Goal: Information Seeking & Learning: Learn about a topic

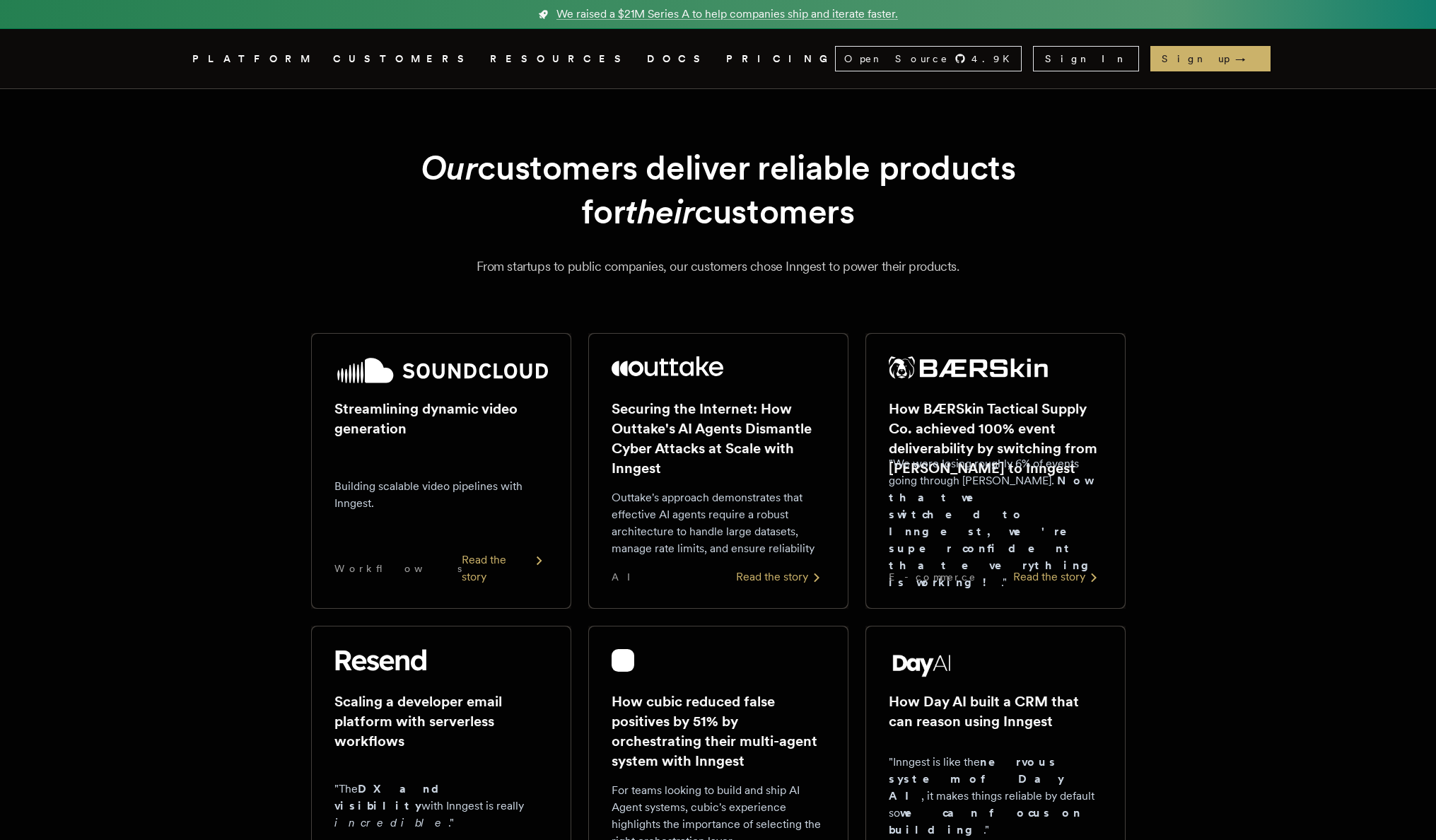
click at [726, 55] on link "PRICING" at bounding box center [780, 58] width 109 height 17
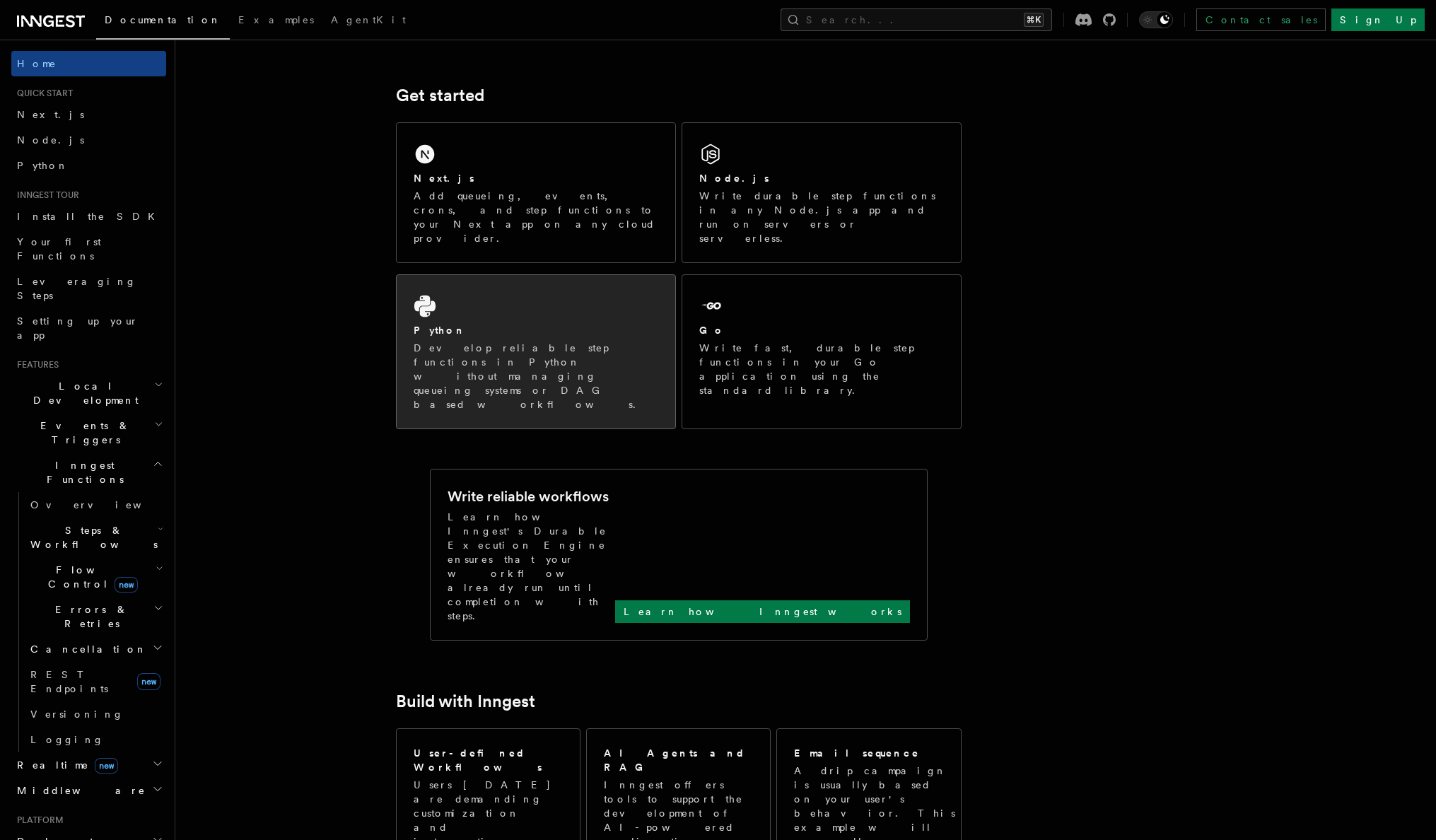
scroll to position [172, 0]
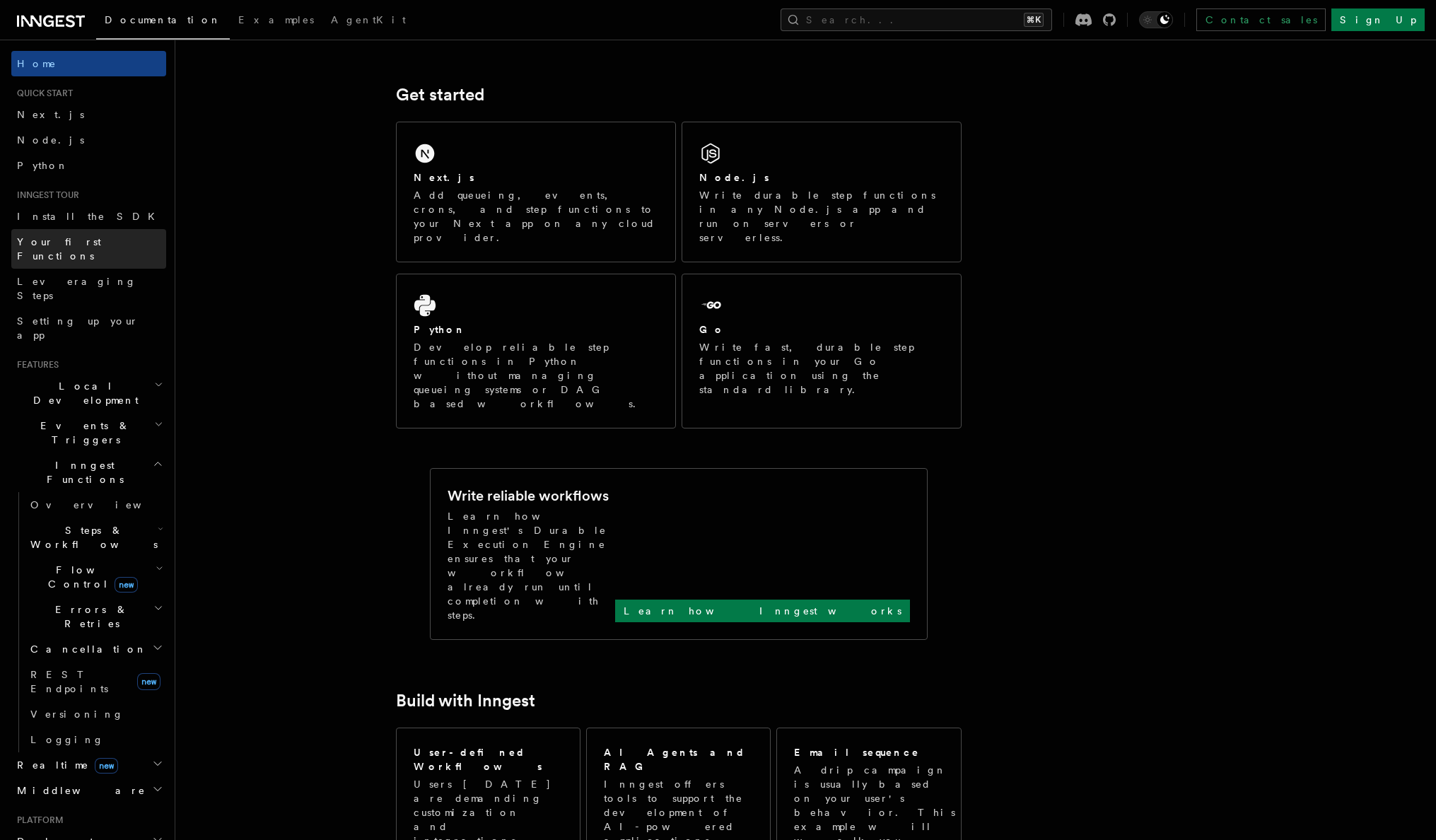
click at [83, 245] on span "Your first Functions" at bounding box center [58, 249] width 84 height 26
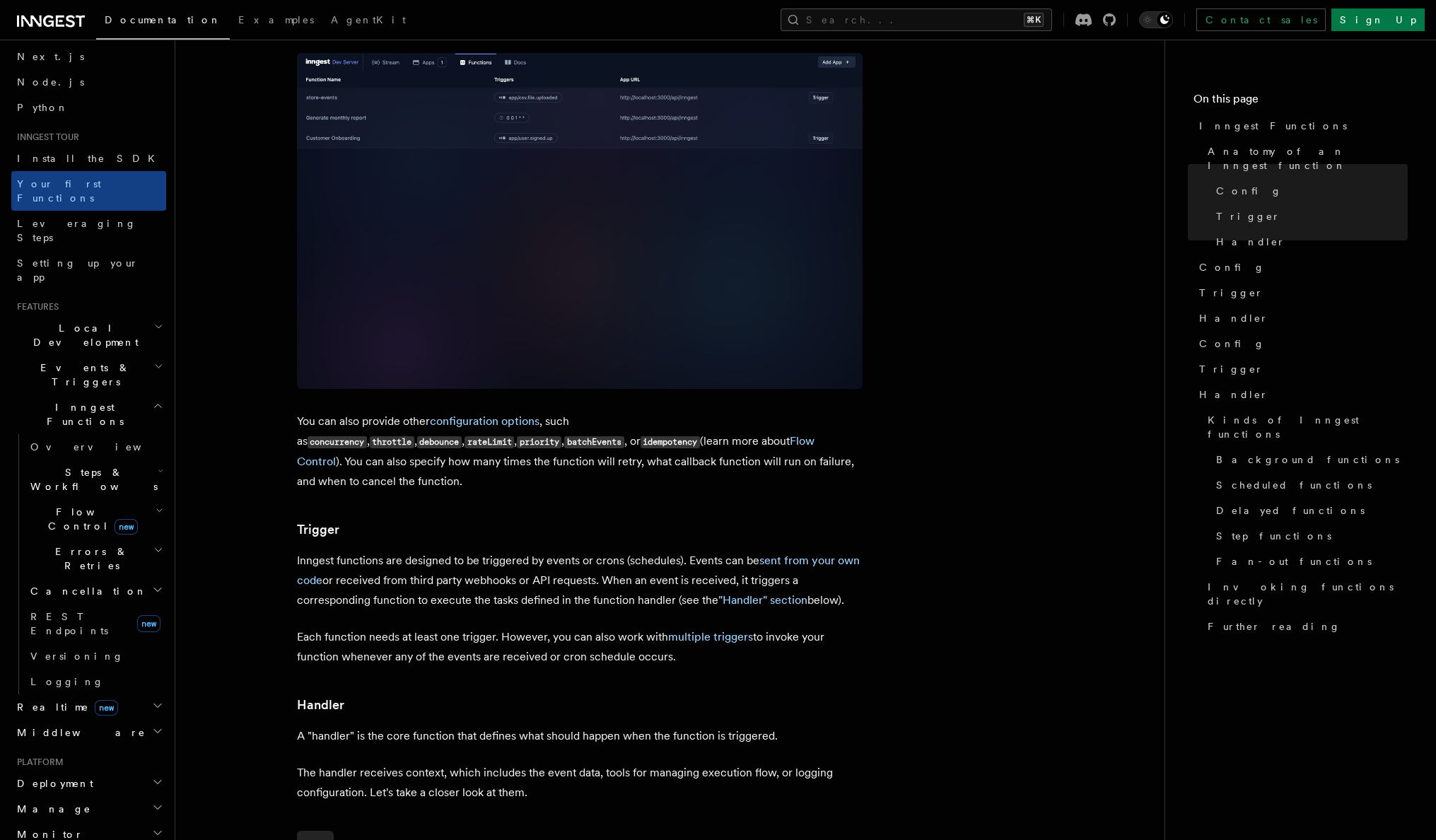
scroll to position [1003, 0]
click at [39, 700] on span "Realtime new" at bounding box center [65, 706] width 107 height 14
click at [46, 752] on span "React hooks / Next.js" at bounding box center [93, 765] width 125 height 26
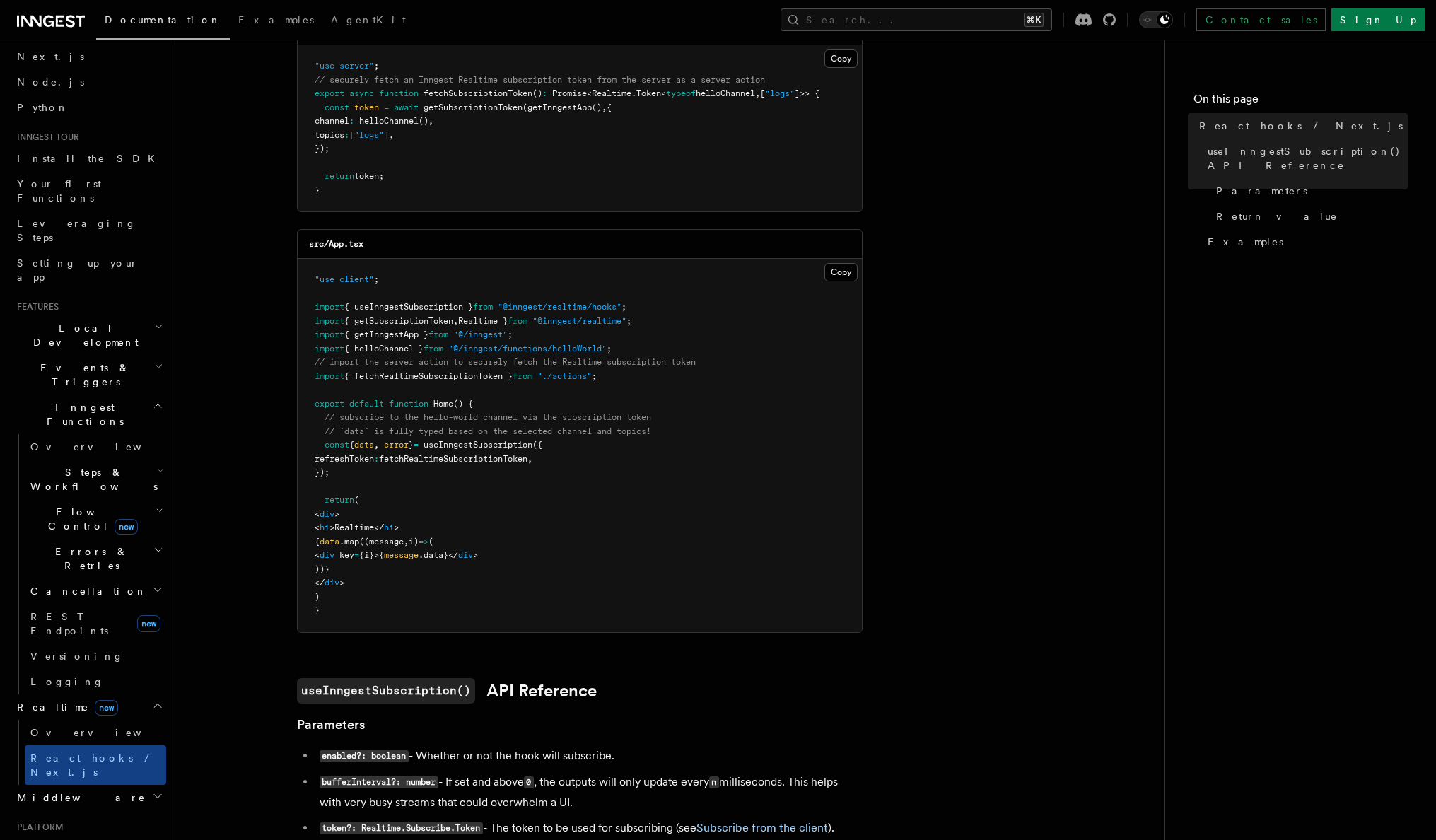
scroll to position [268, 0]
click at [65, 603] on link "REST Endpoints new" at bounding box center [96, 623] width 141 height 39
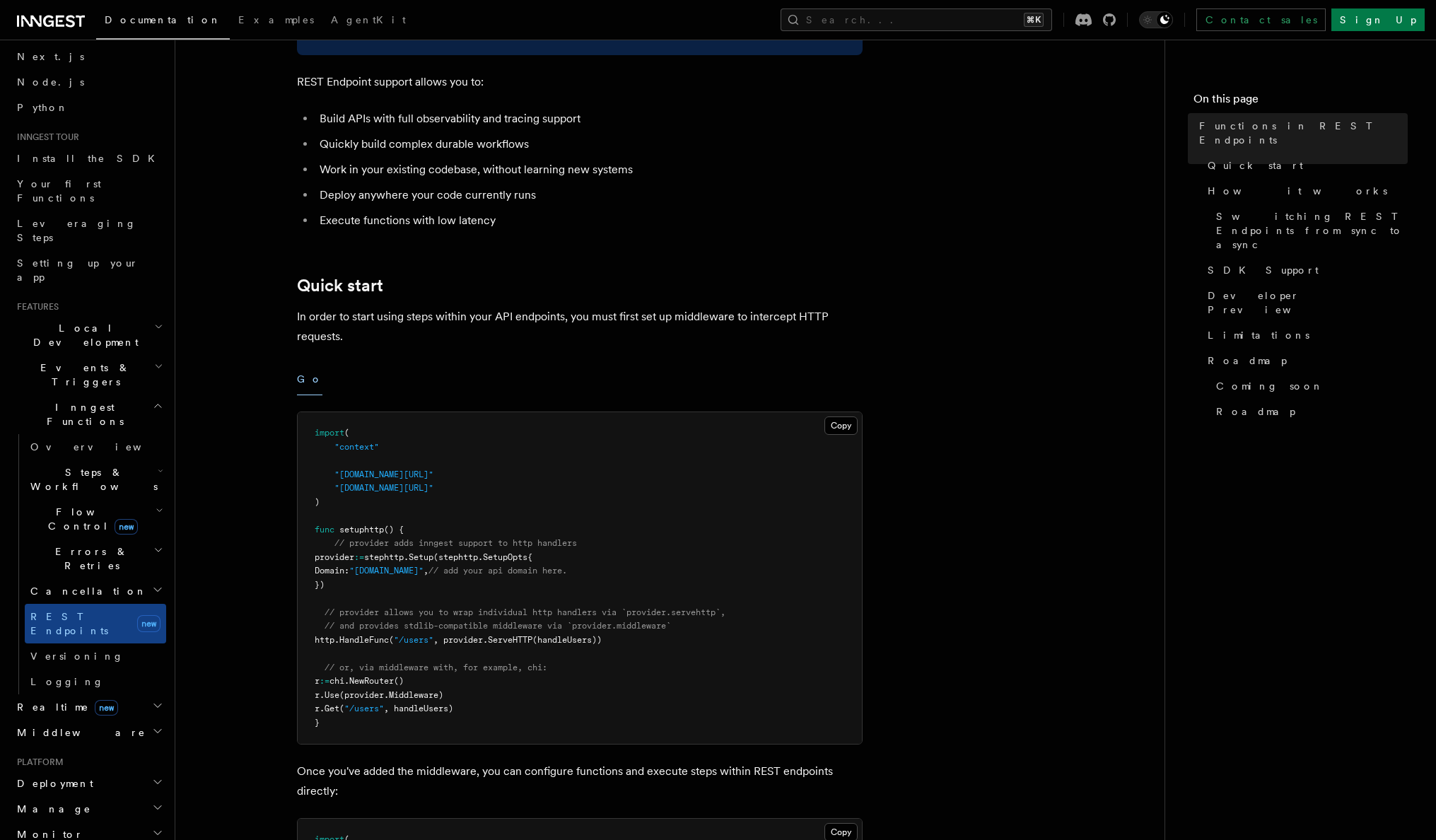
scroll to position [243, 0]
click at [78, 465] on span "Steps & Workflows" at bounding box center [91, 479] width 133 height 28
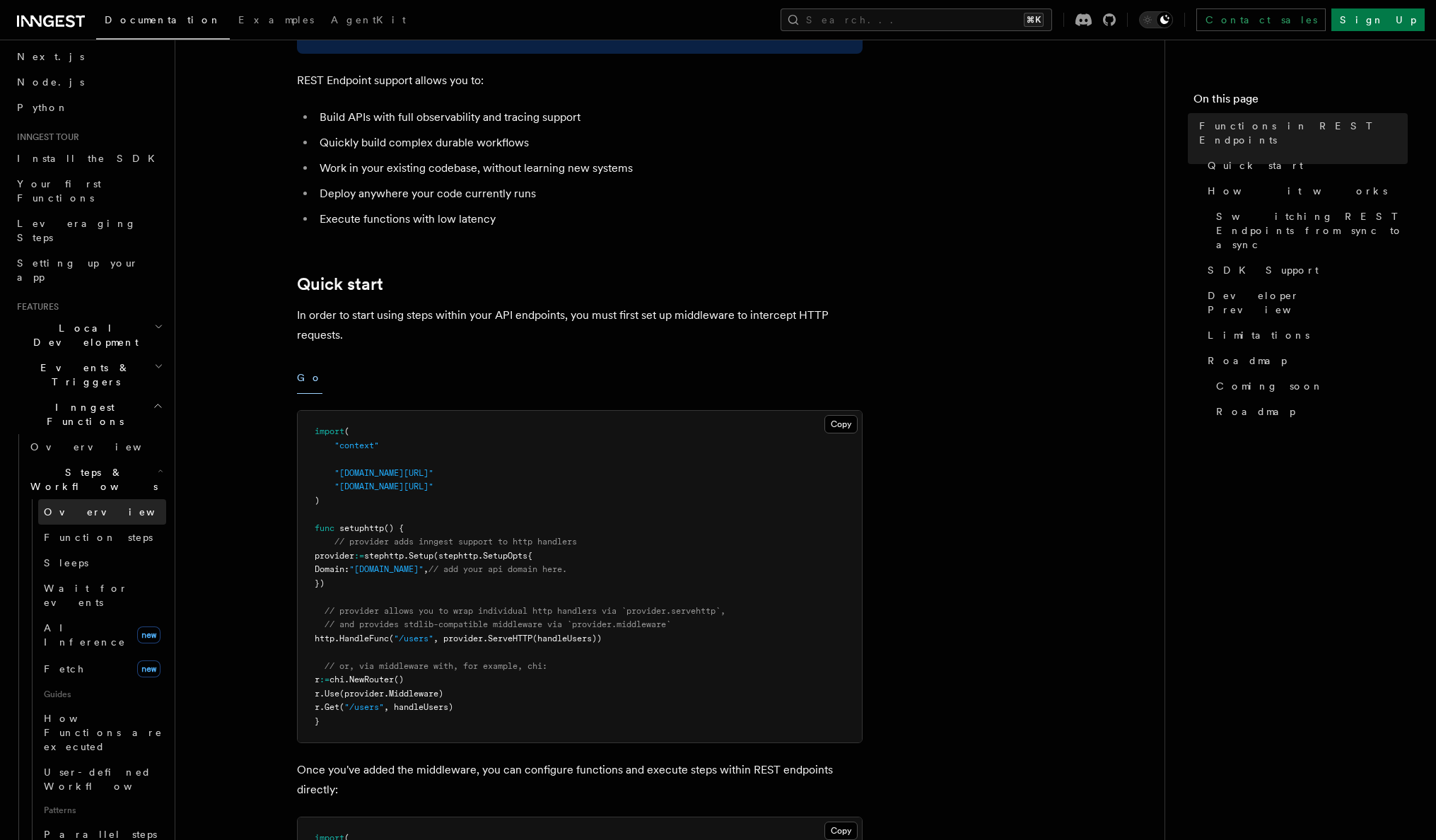
click at [74, 506] on span "Overview" at bounding box center [117, 511] width 146 height 11
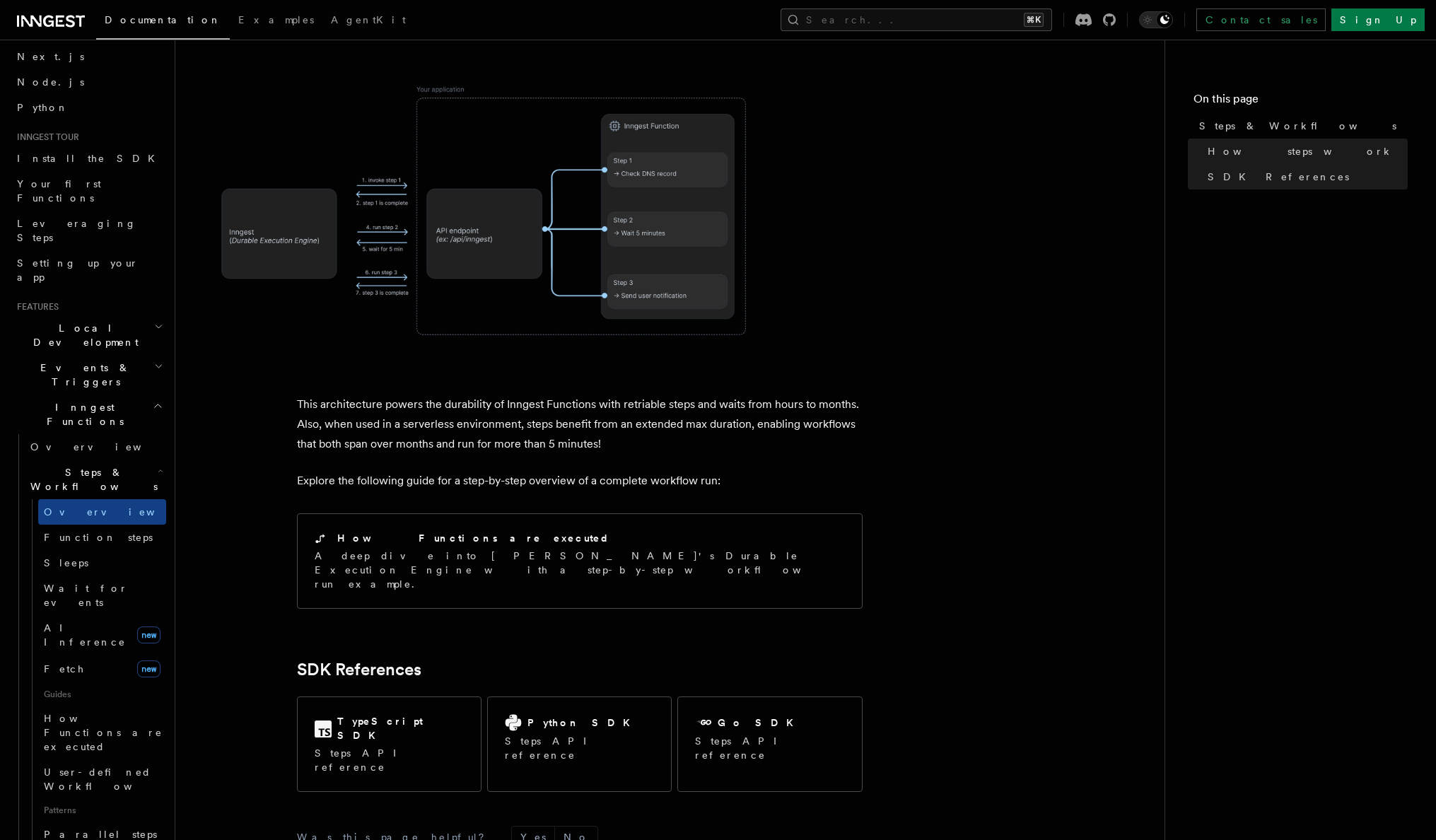
scroll to position [1134, 0]
click at [95, 355] on h2 "Events & Triggers" at bounding box center [89, 375] width 155 height 39
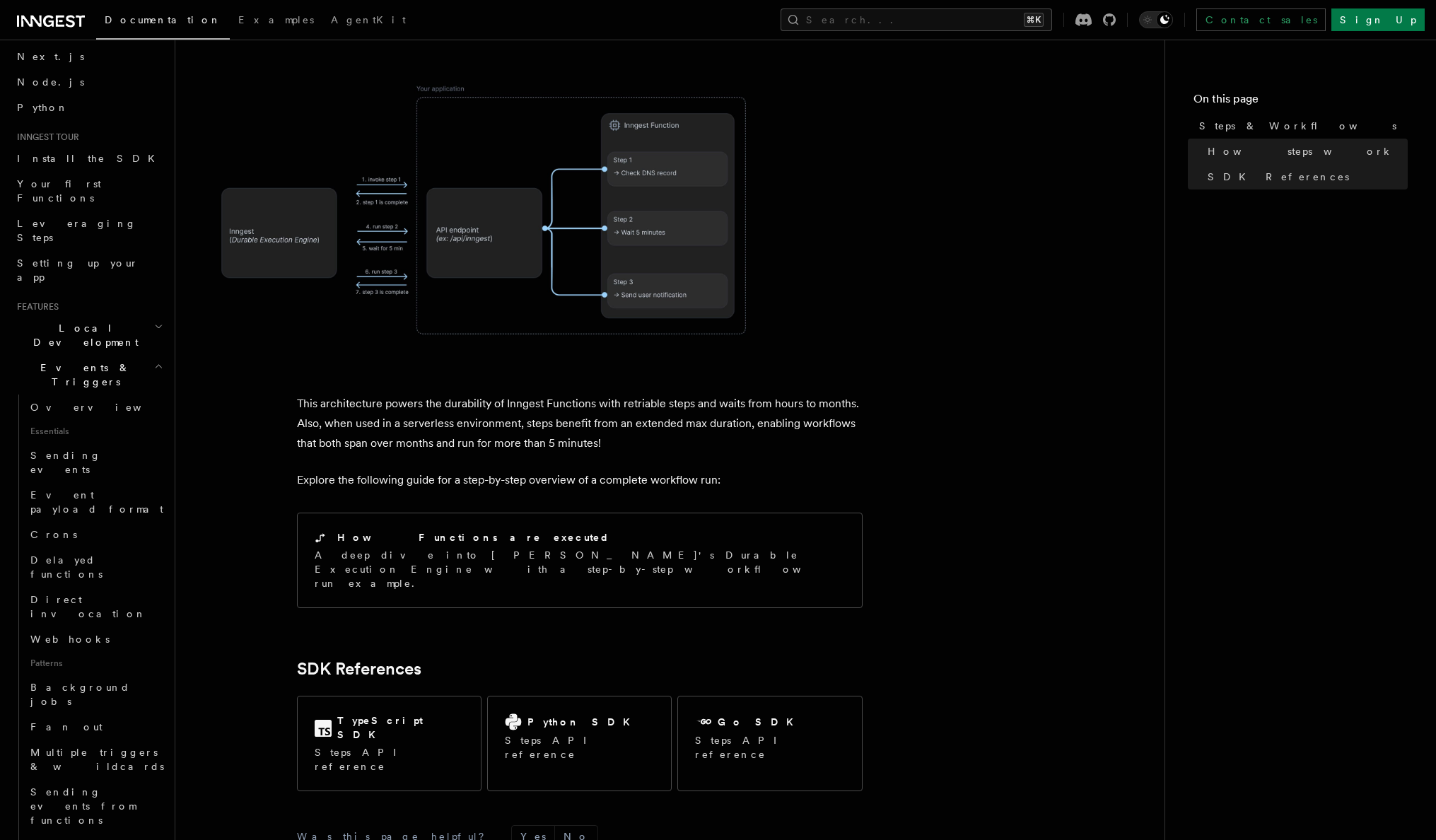
click at [83, 321] on span "Local Development" at bounding box center [83, 335] width 143 height 28
click at [76, 355] on link "Overview" at bounding box center [96, 368] width 141 height 26
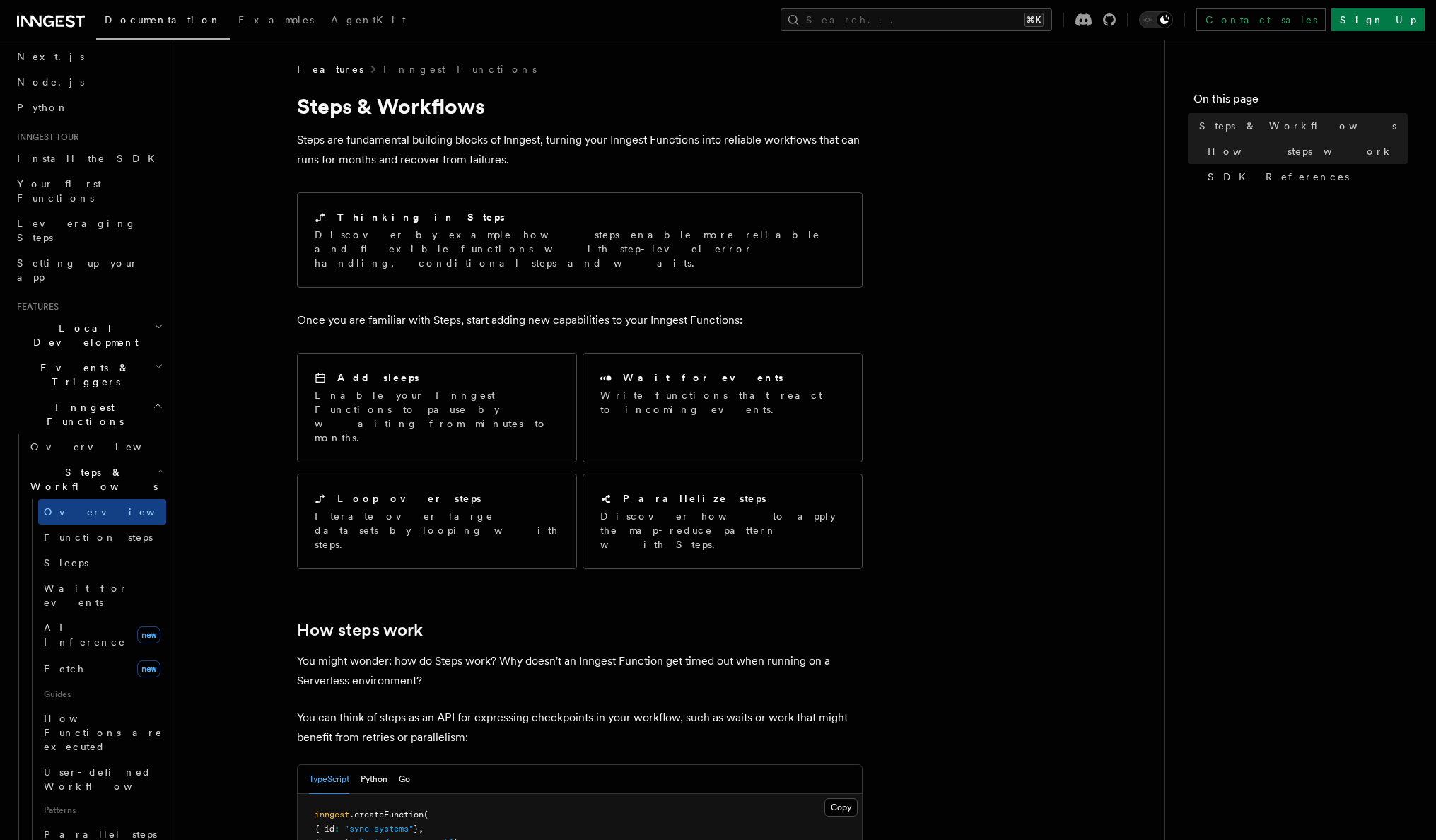
click at [71, 26] on icon at bounding box center [71, 21] width 9 height 12
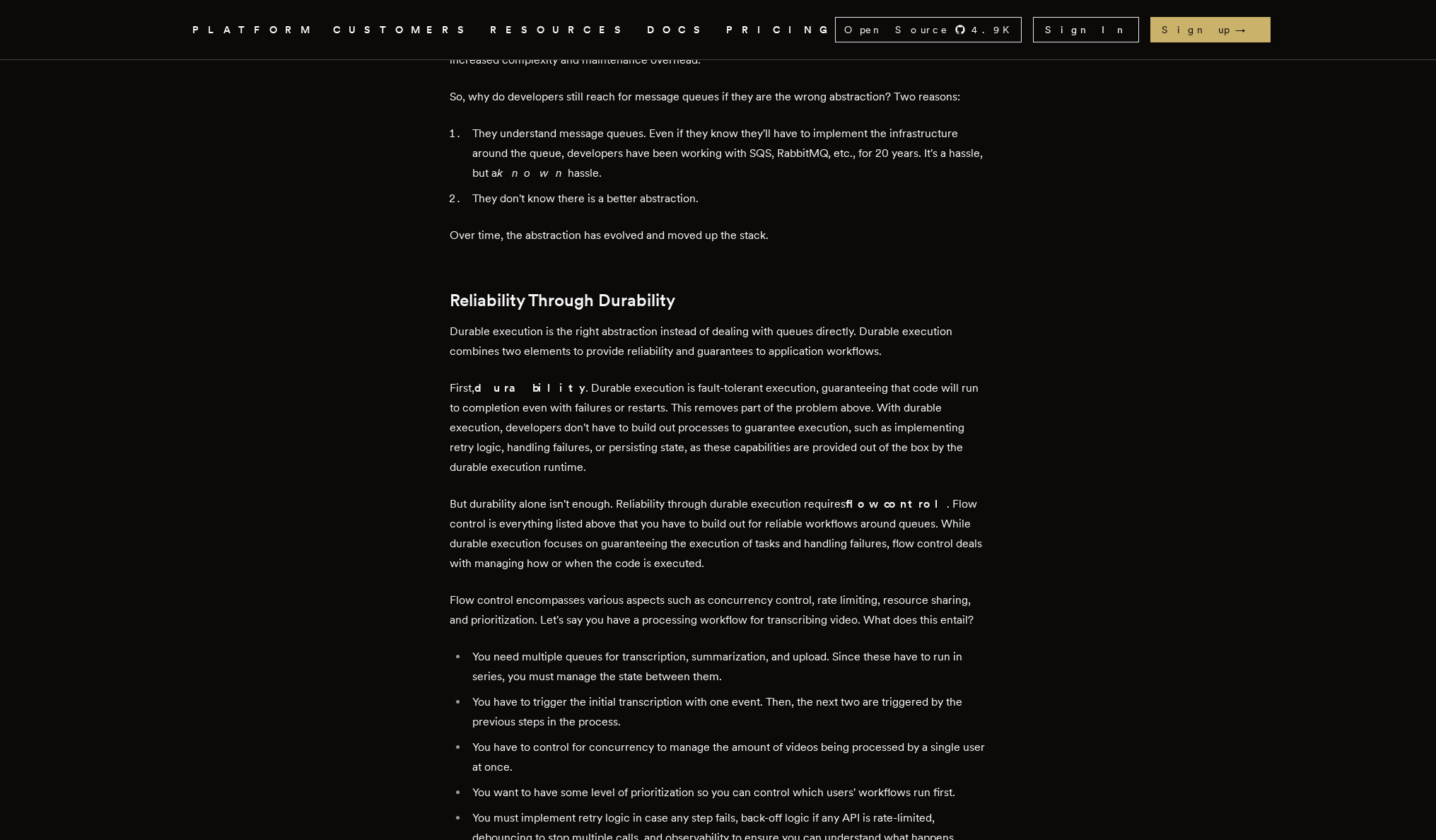
scroll to position [2010, 0]
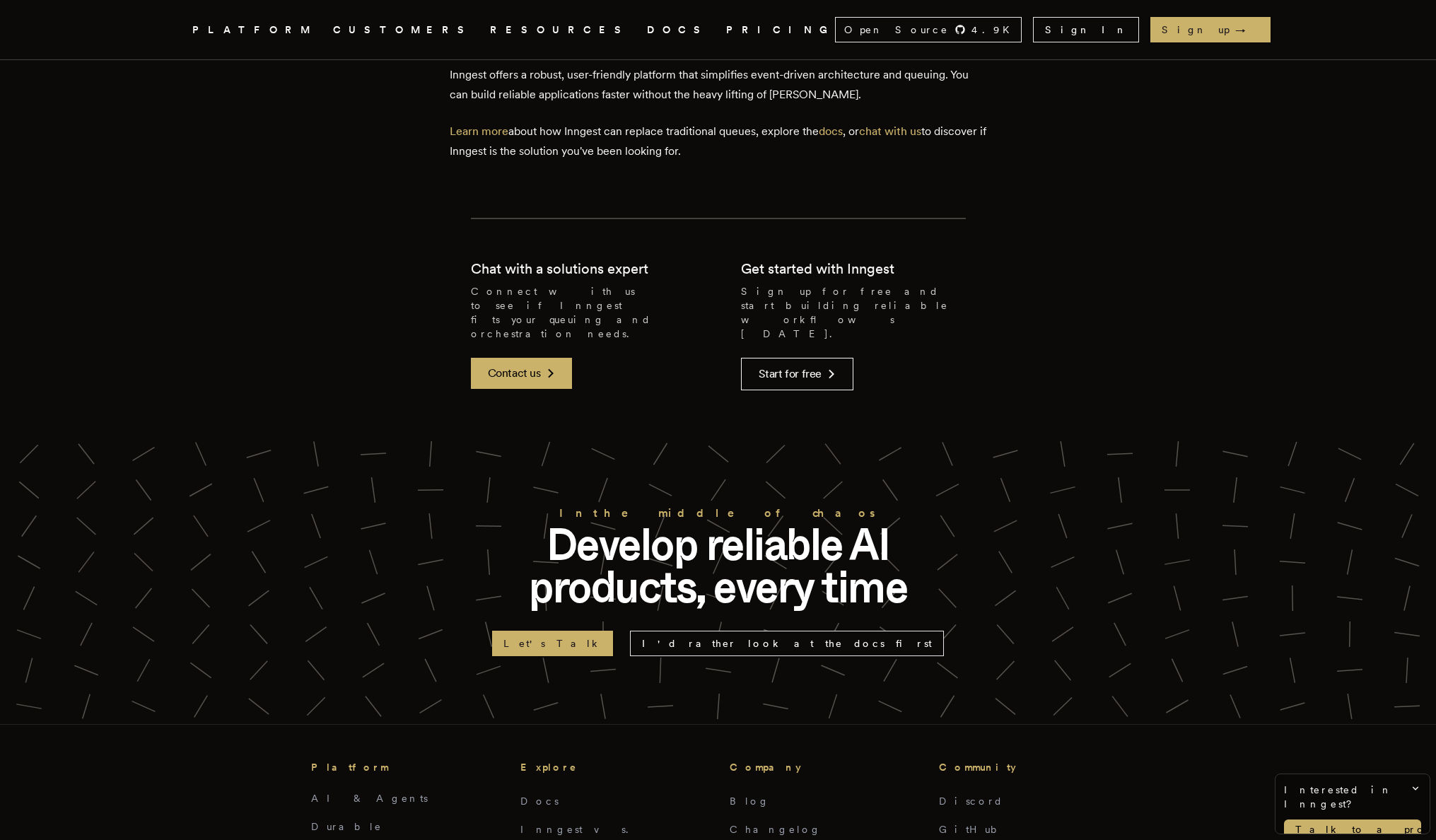
scroll to position [3079, 0]
click at [613, 630] on link "Let's Talk" at bounding box center [552, 643] width 121 height 26
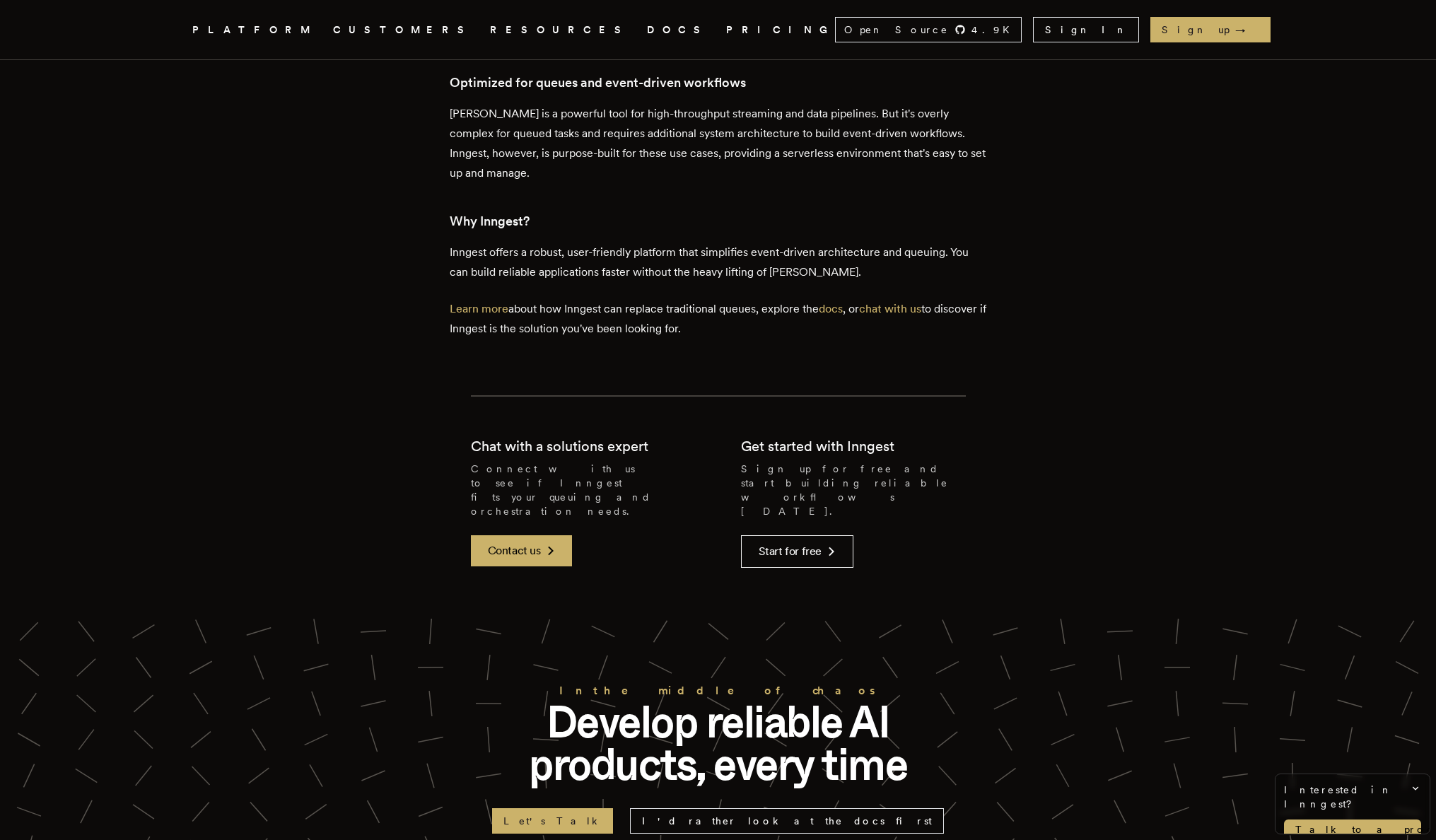
scroll to position [3463, 0]
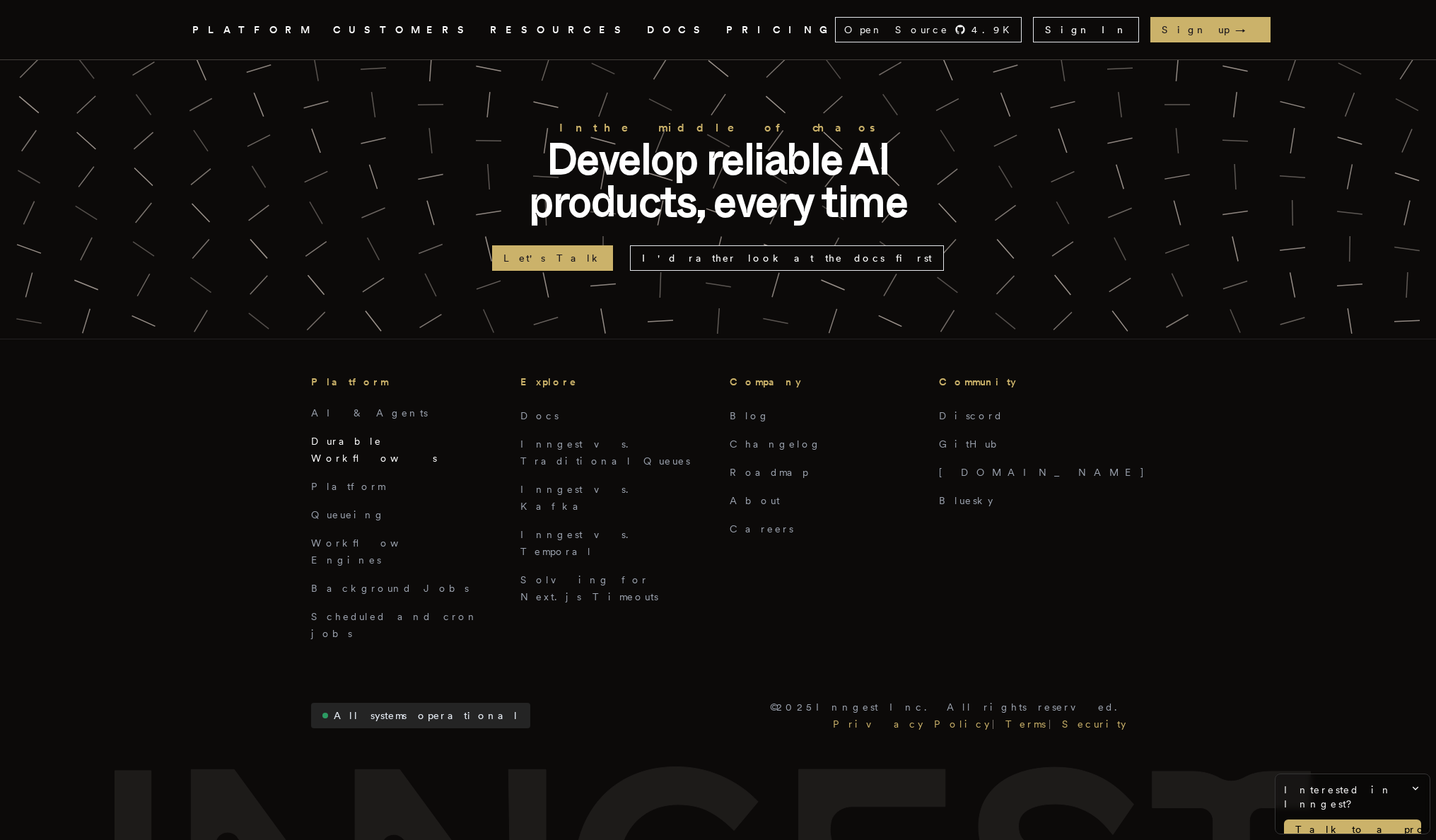
click at [356, 436] on link "Durable Workflows" at bounding box center [374, 449] width 126 height 28
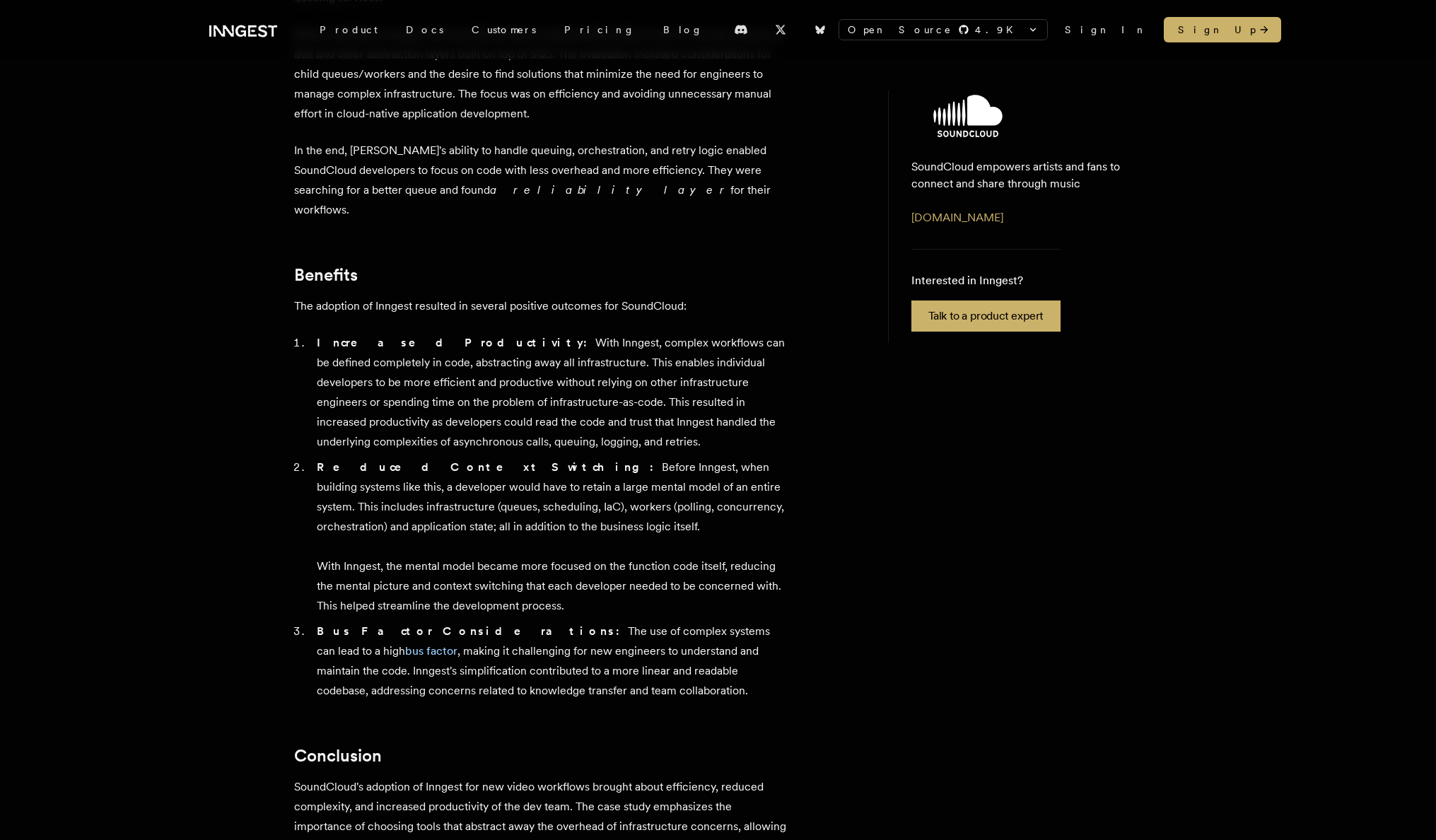
scroll to position [1056, 0]
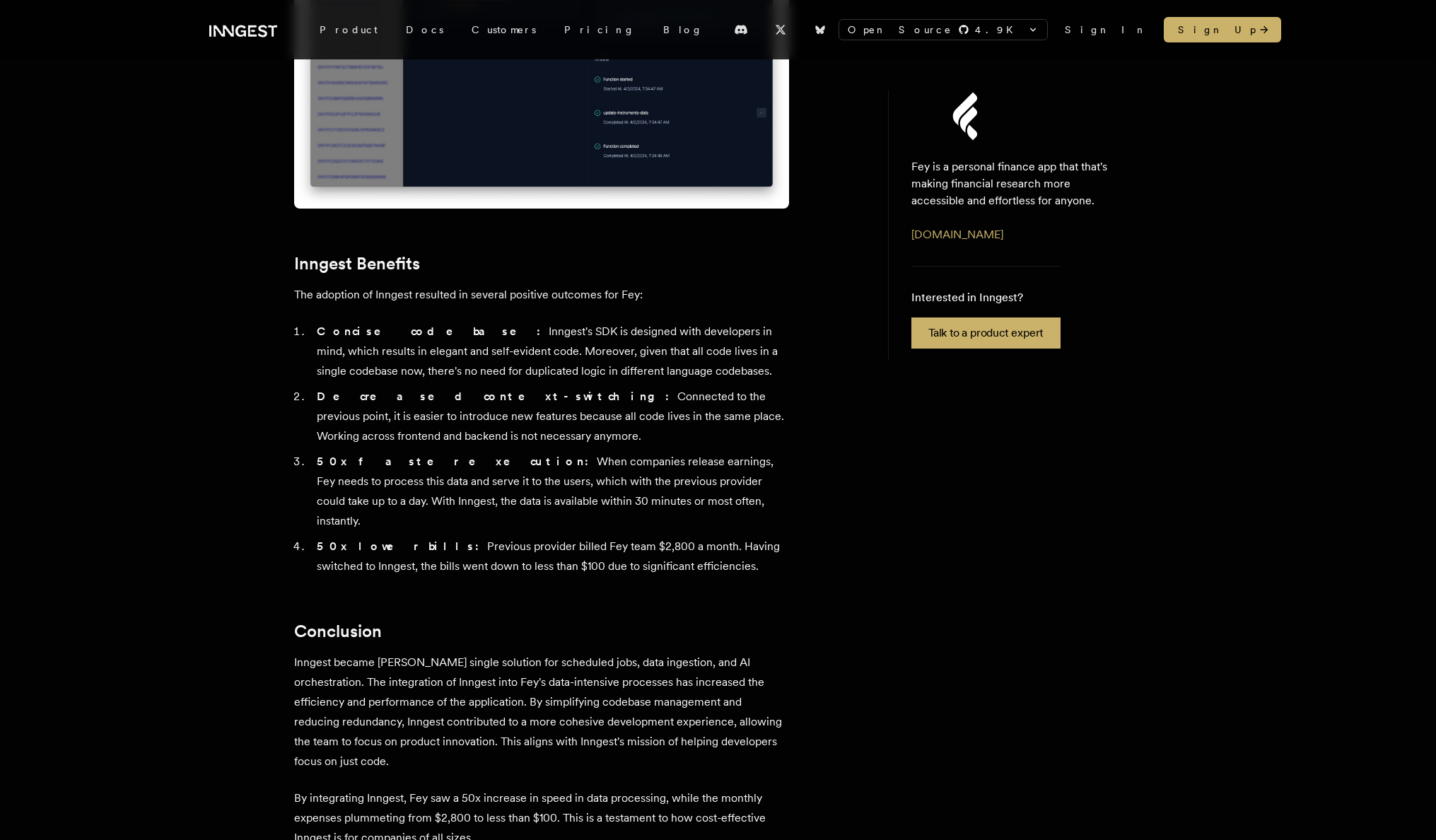
scroll to position [3192, 0]
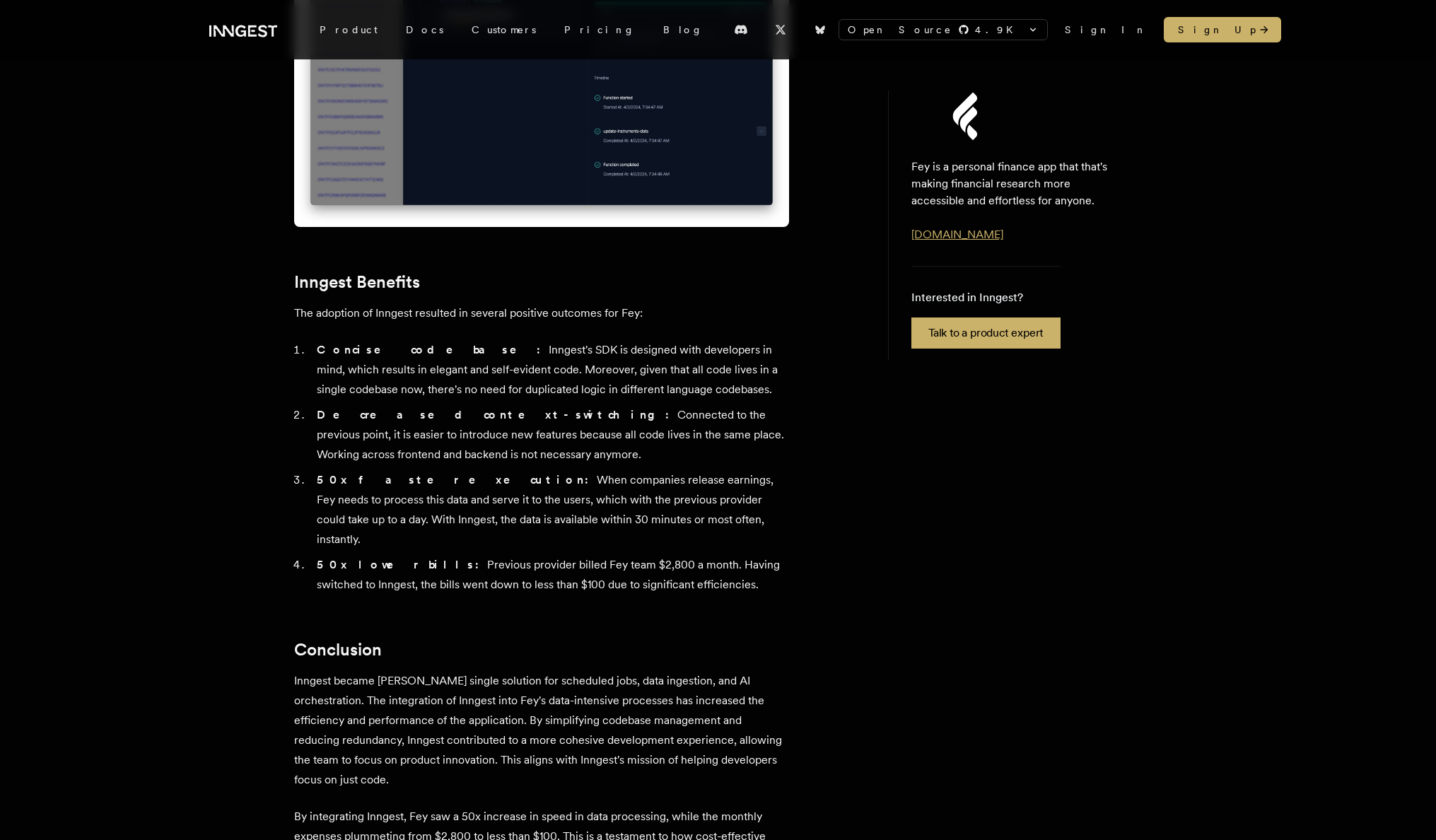
click at [975, 231] on link "[DOMAIN_NAME]" at bounding box center [957, 234] width 92 height 14
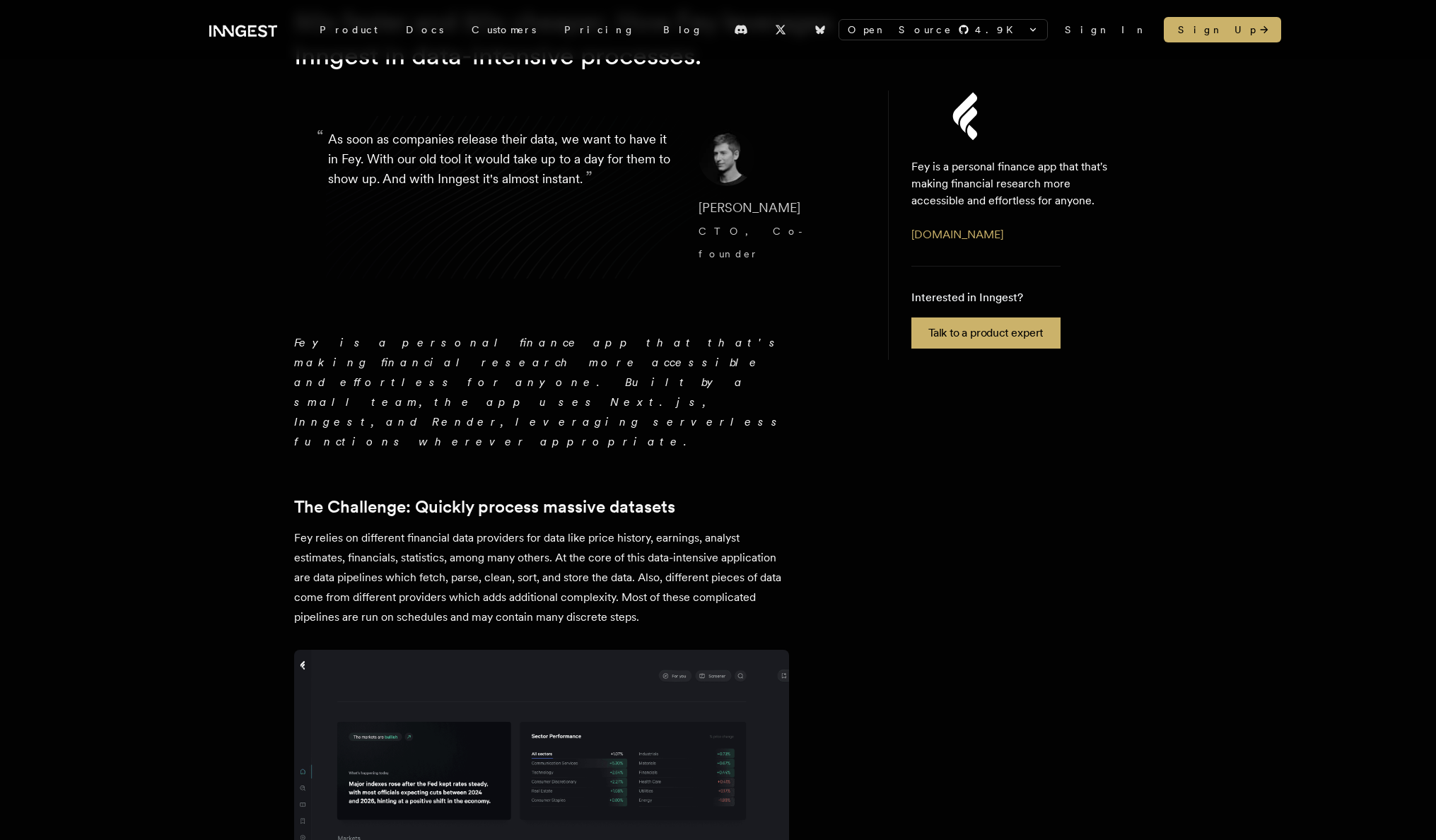
scroll to position [0, 0]
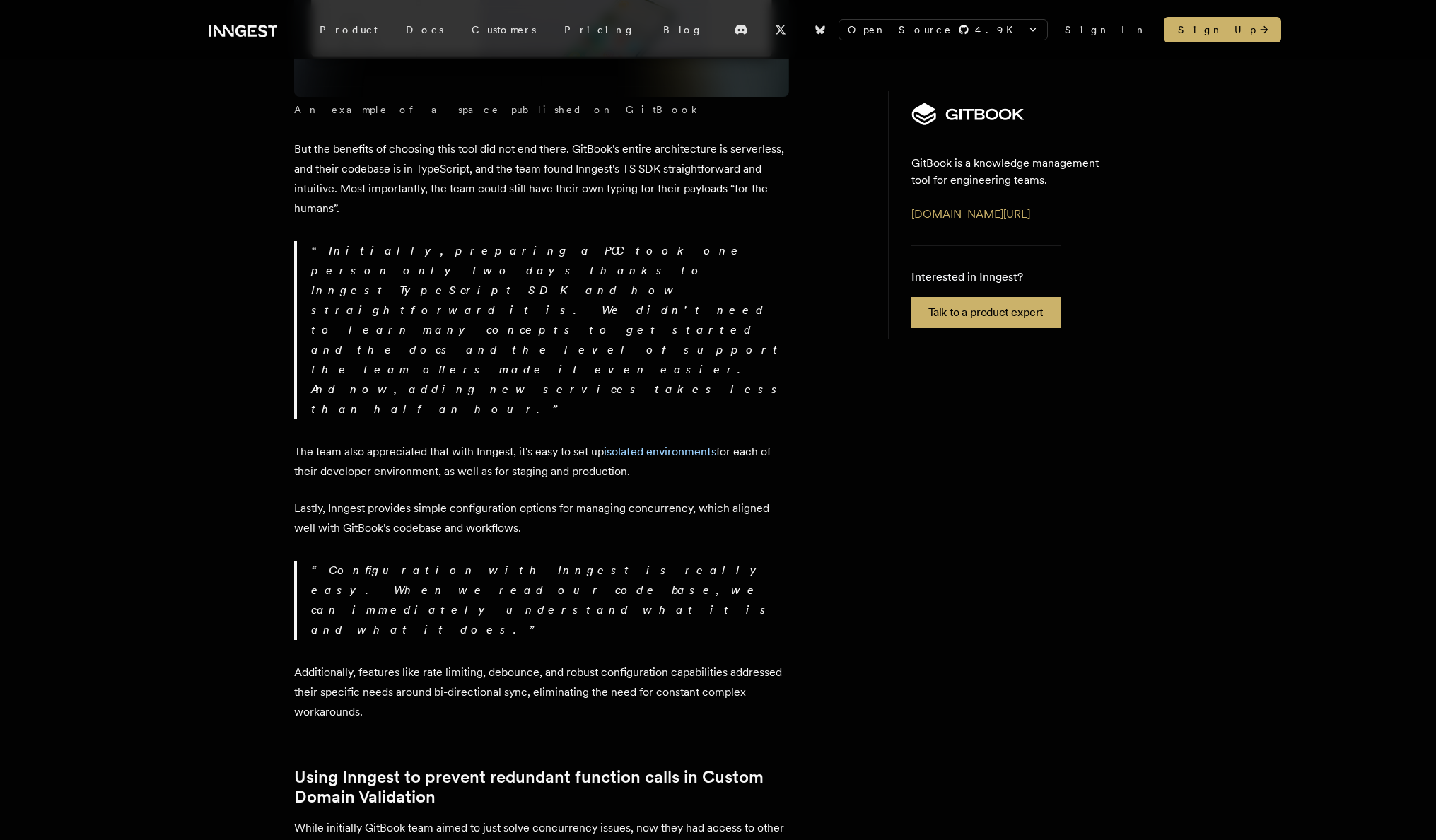
scroll to position [2592, 0]
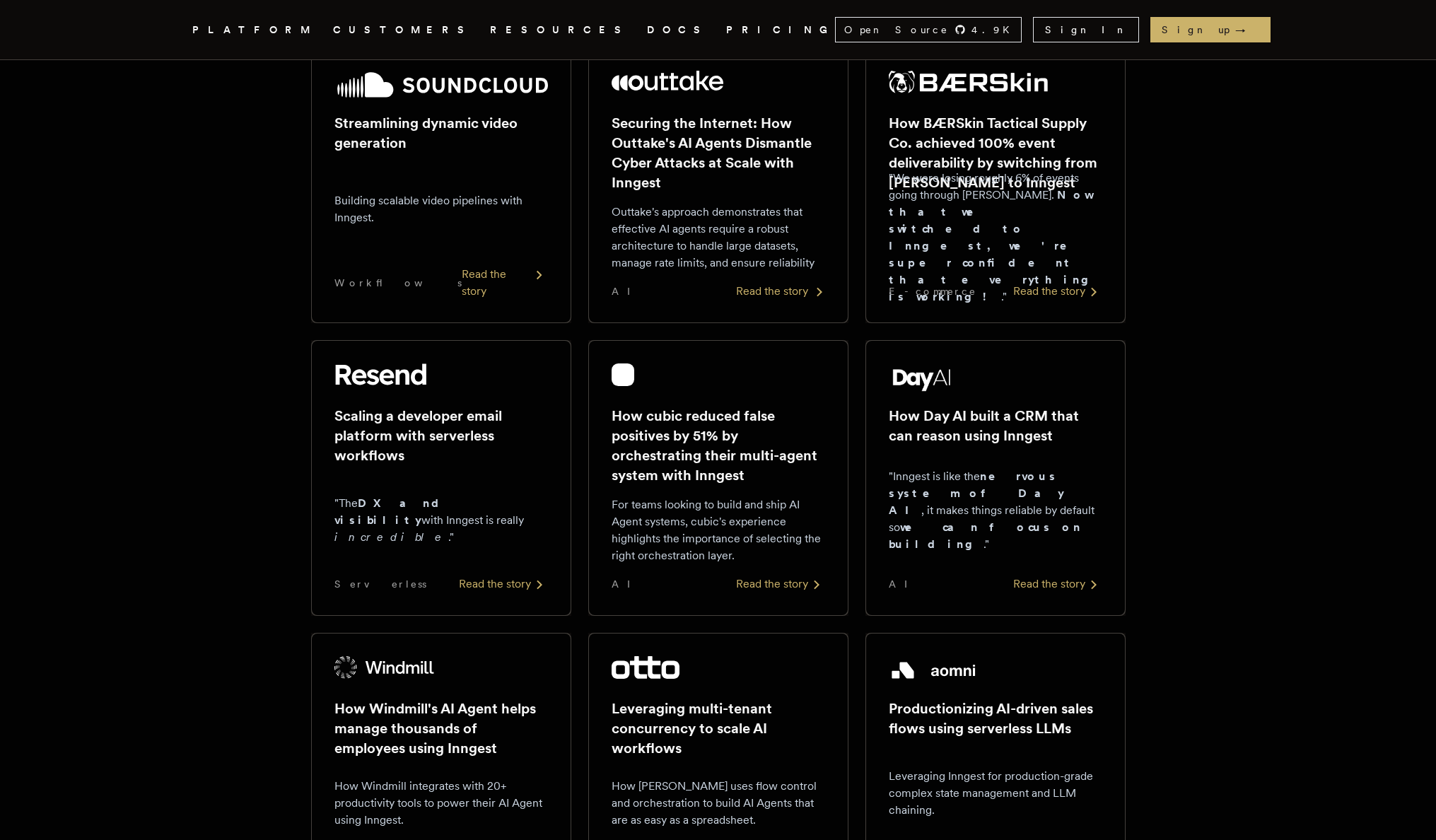
scroll to position [307, 0]
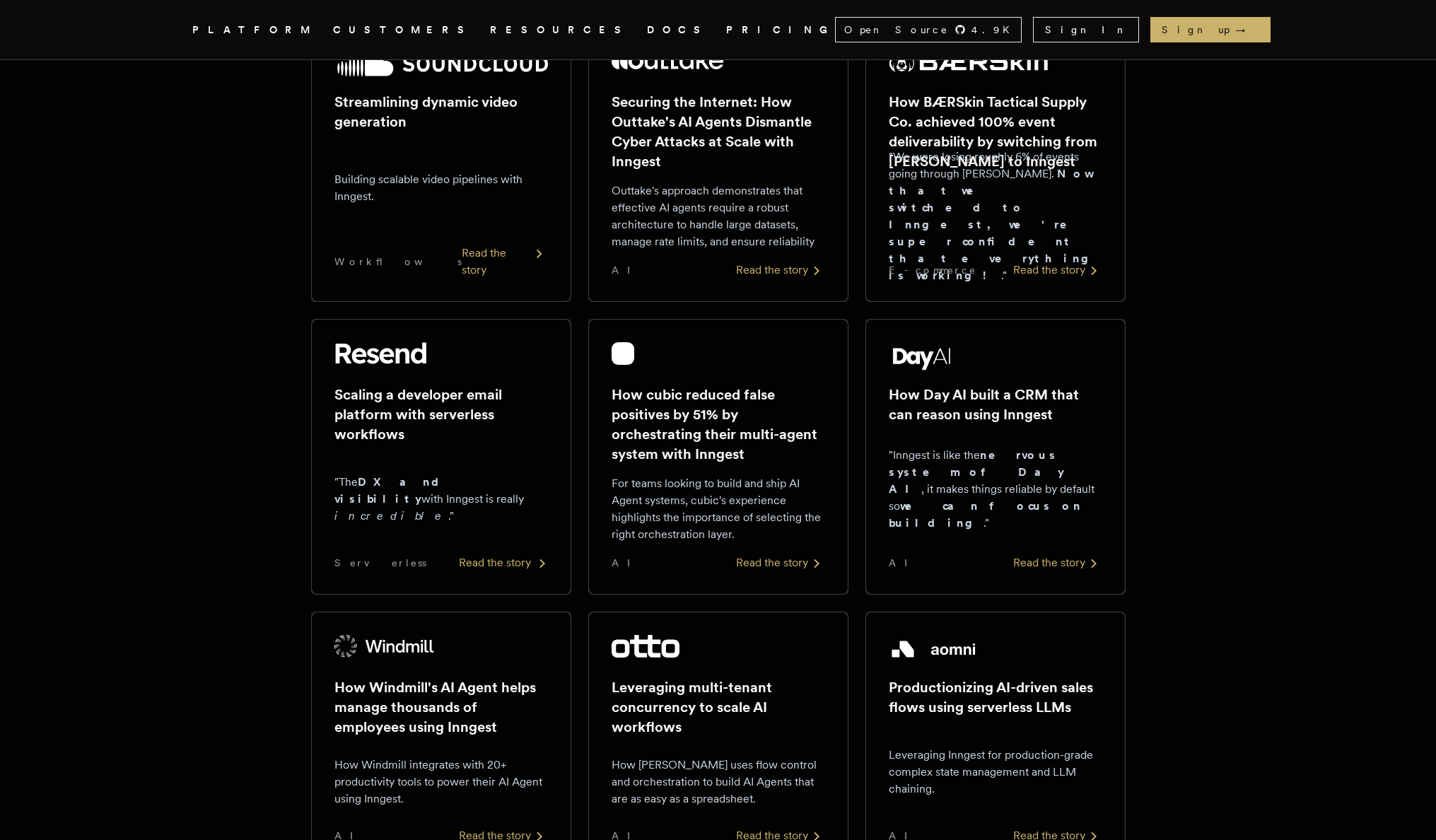
click at [518, 559] on div "Read the story" at bounding box center [503, 562] width 89 height 17
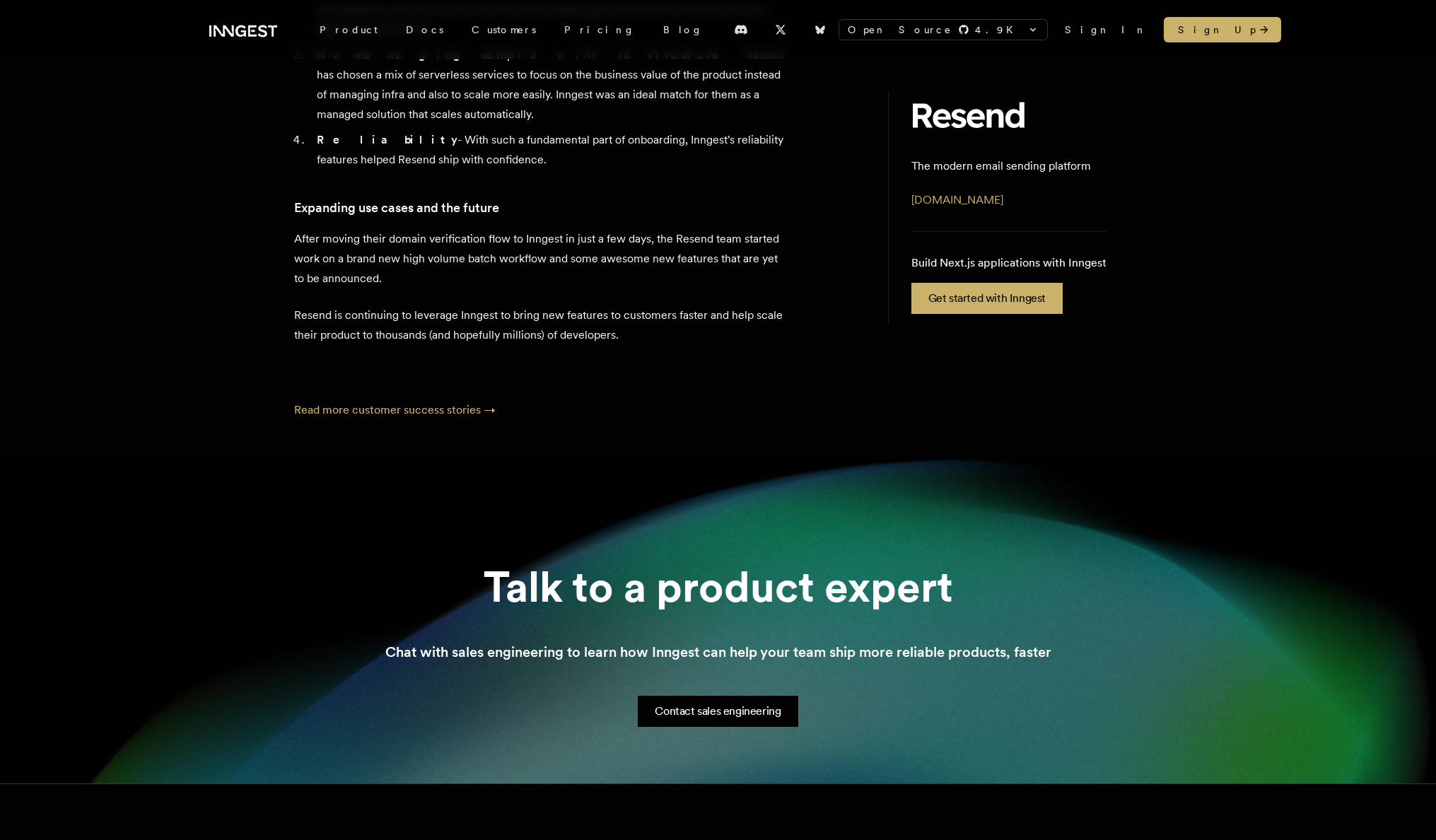
scroll to position [1220, 0]
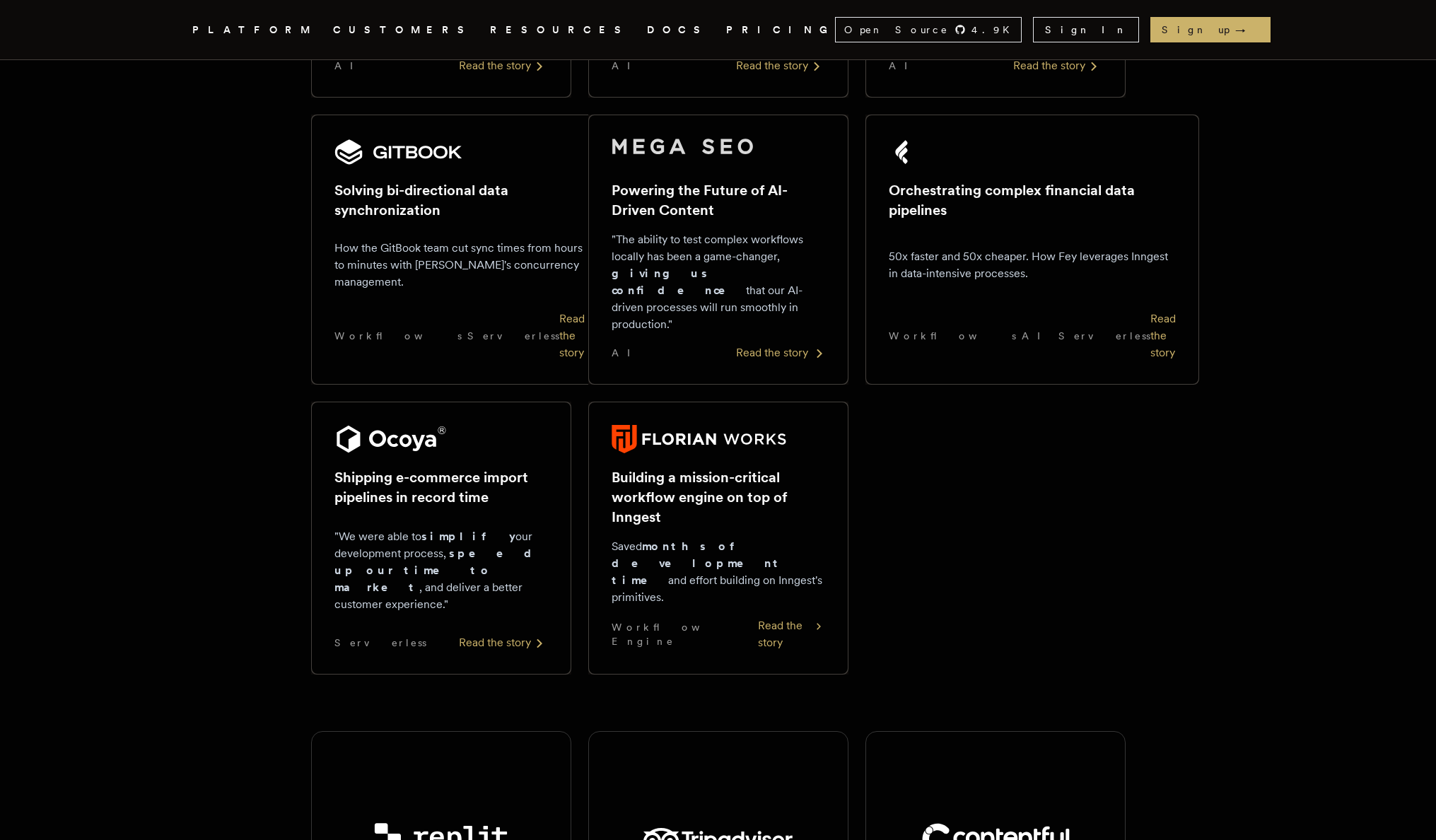
scroll to position [1071, 0]
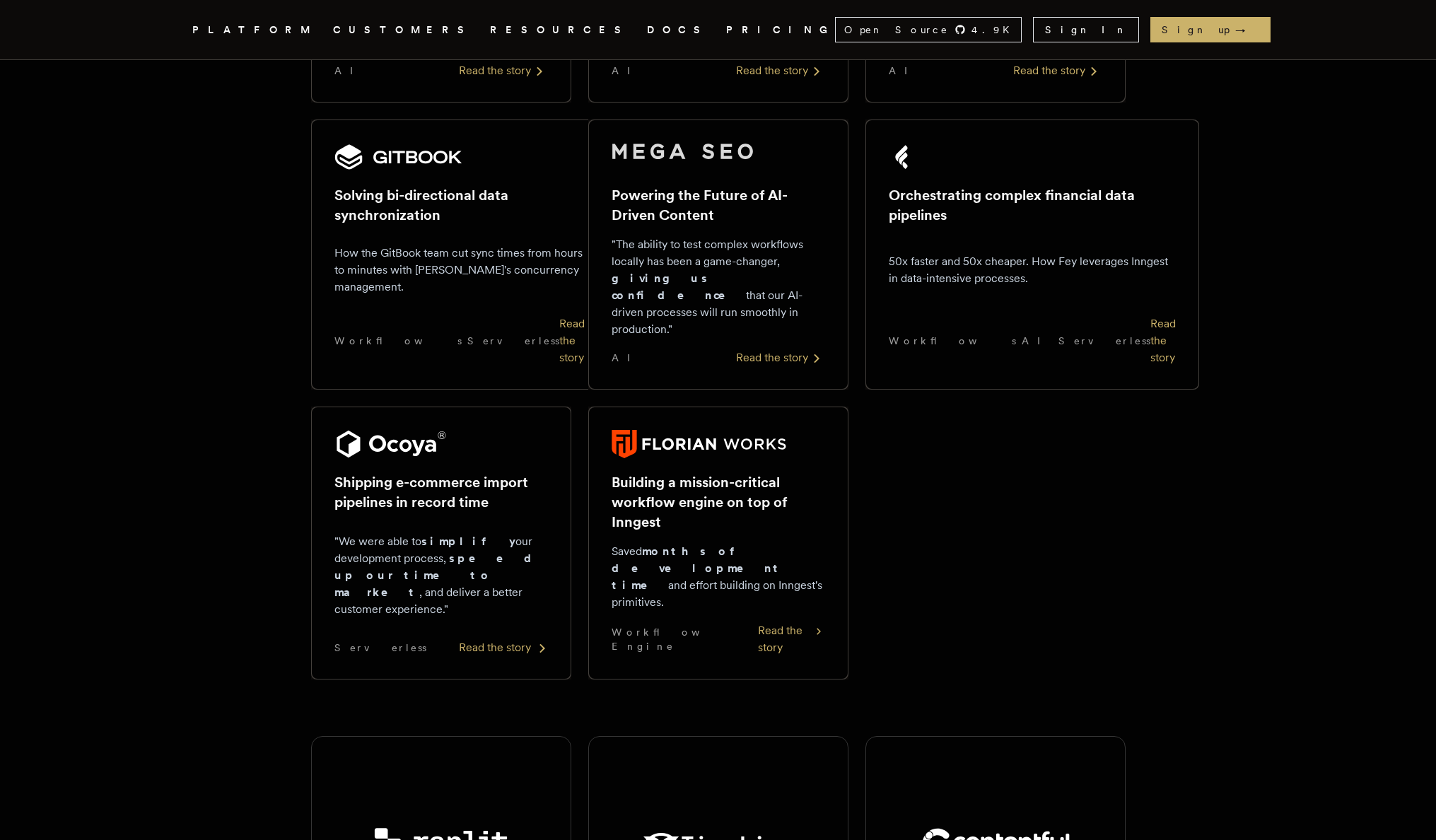
click at [487, 639] on div "Read the story" at bounding box center [503, 647] width 89 height 17
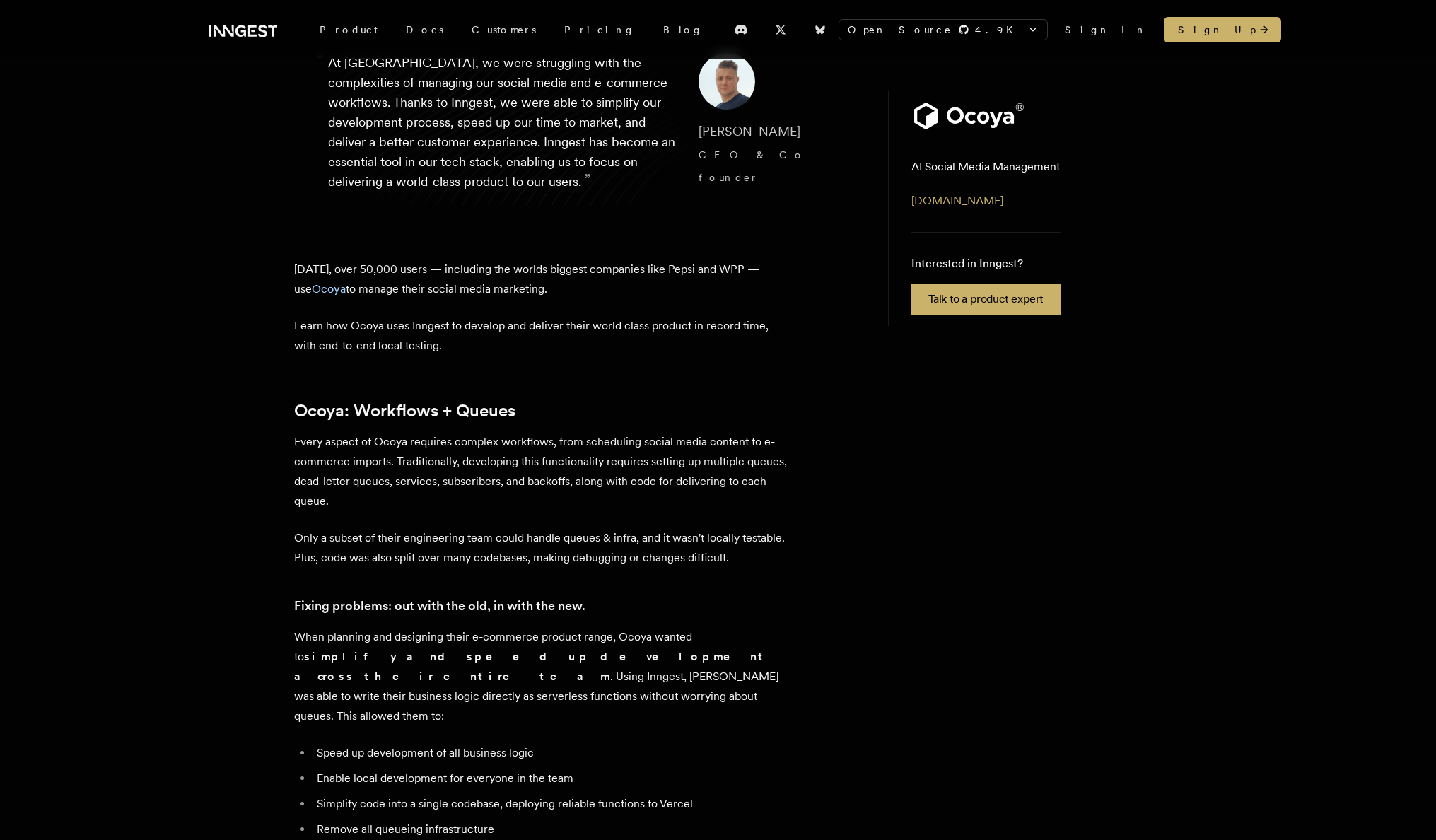
scroll to position [223, 0]
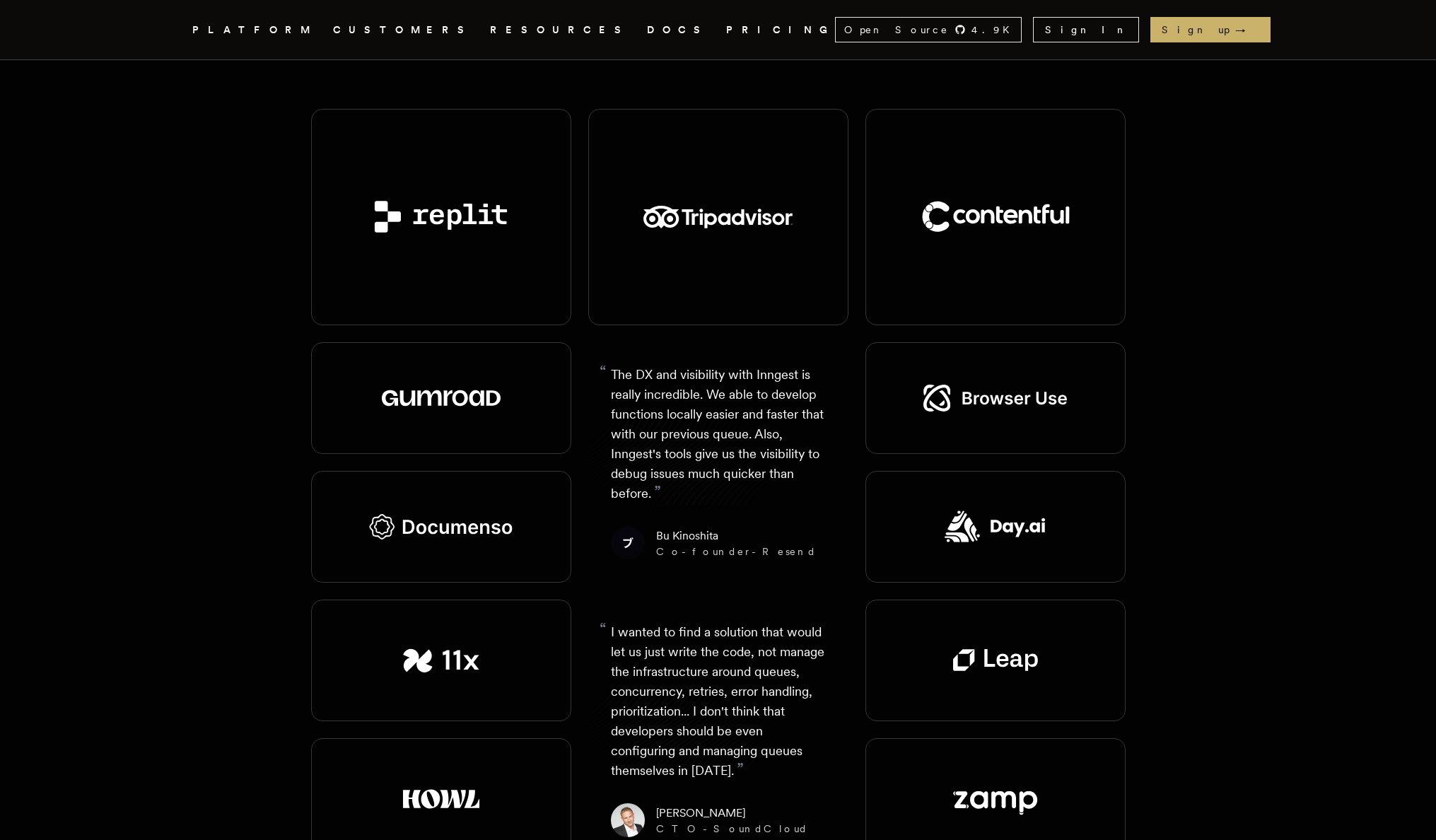
scroll to position [1697, 0]
click at [532, 557] on link "Visit website" at bounding box center [527, 567] width 76 height 20
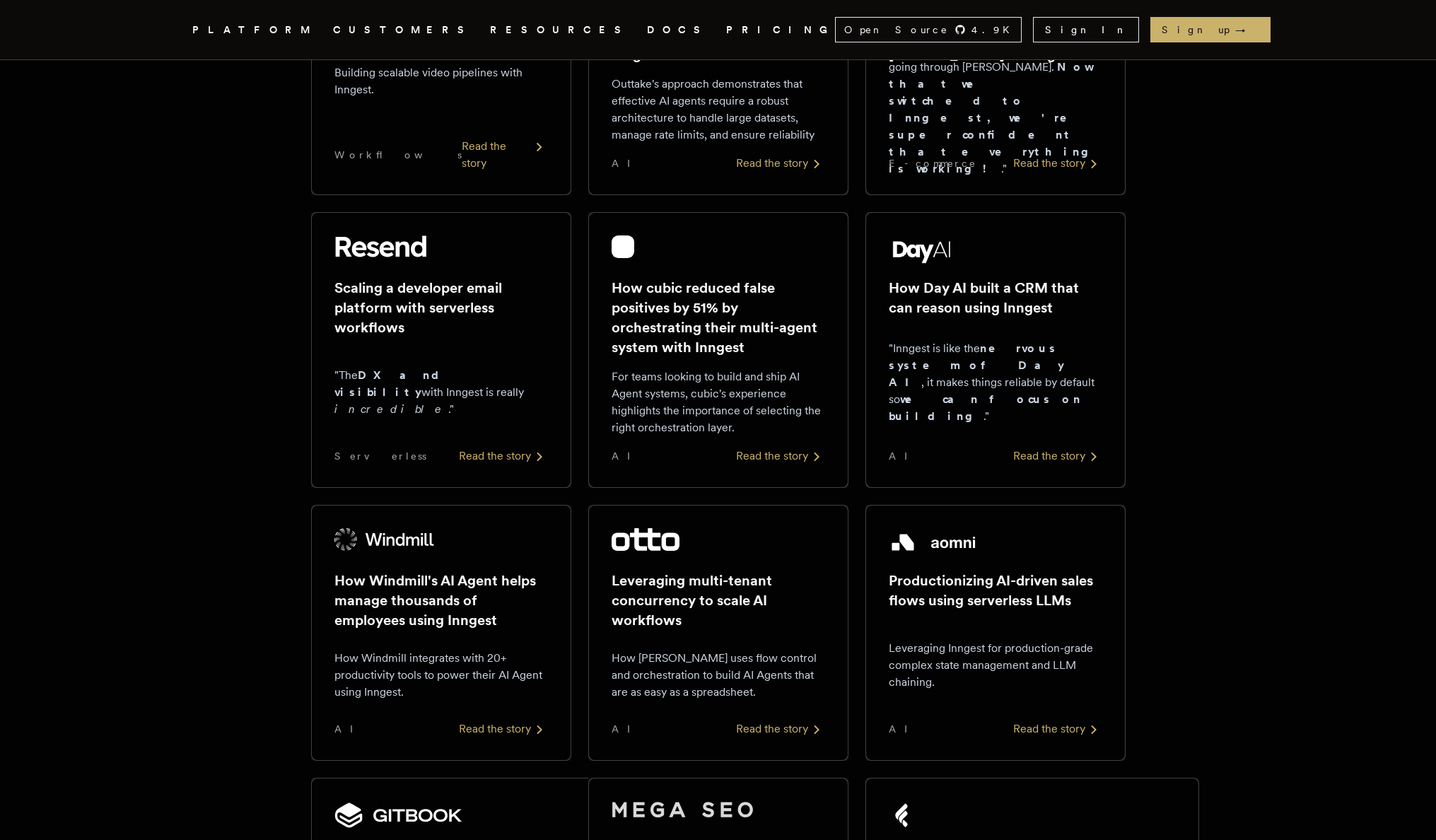
scroll to position [0, 0]
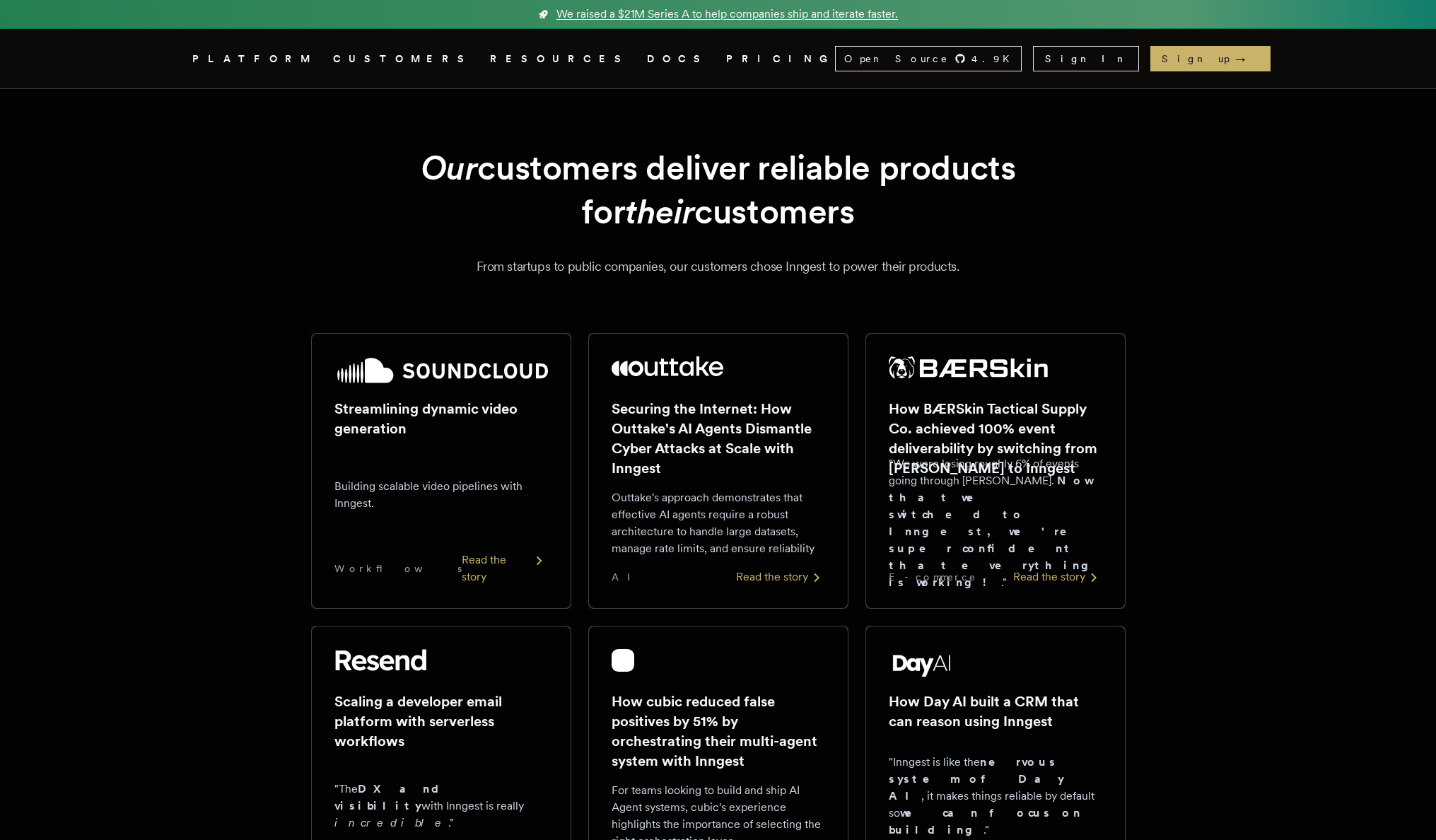
click at [790, 15] on span "We raised a $21M Series A to help companies ship and iterate faster." at bounding box center [727, 14] width 342 height 17
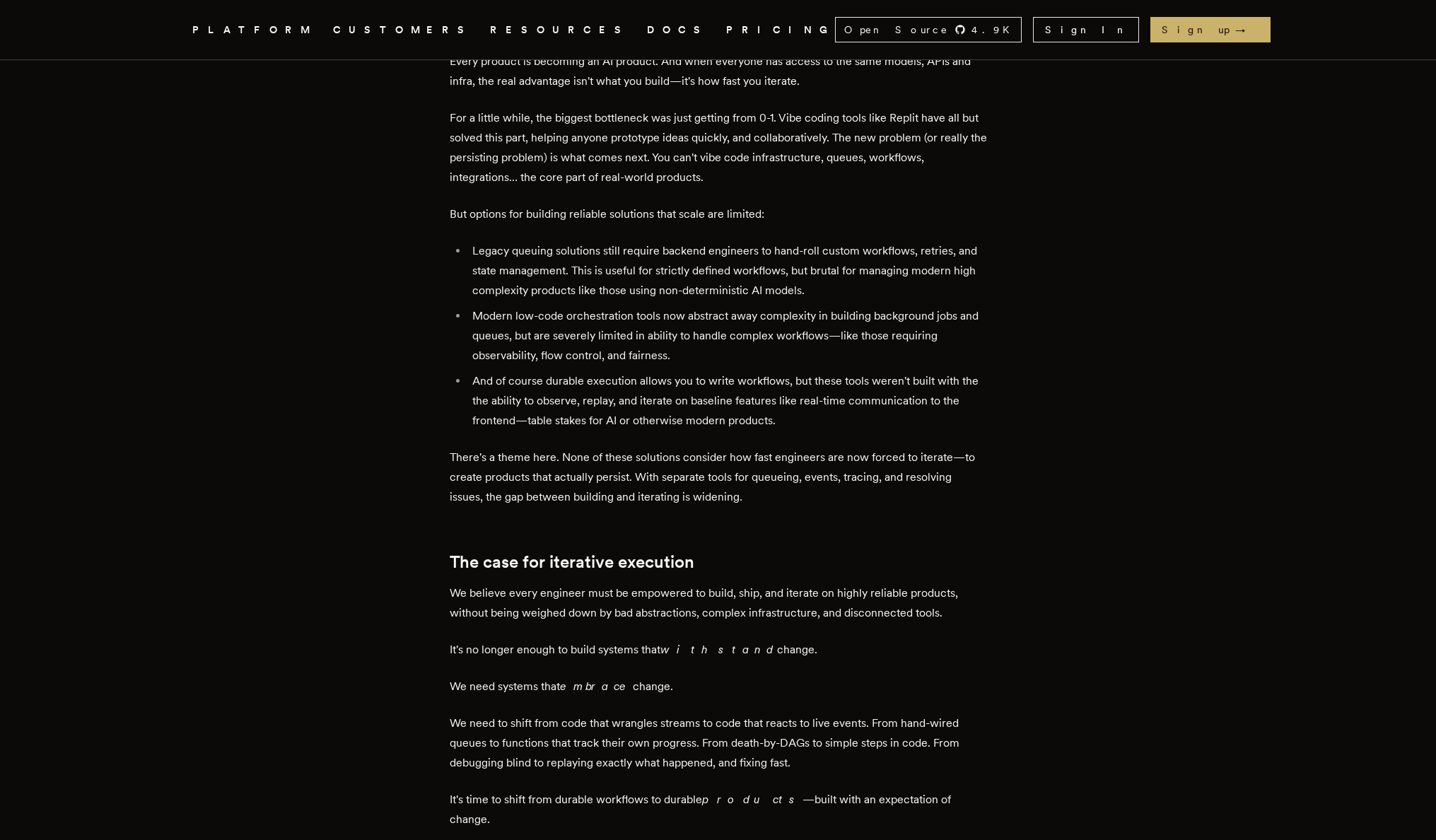
scroll to position [772, 0]
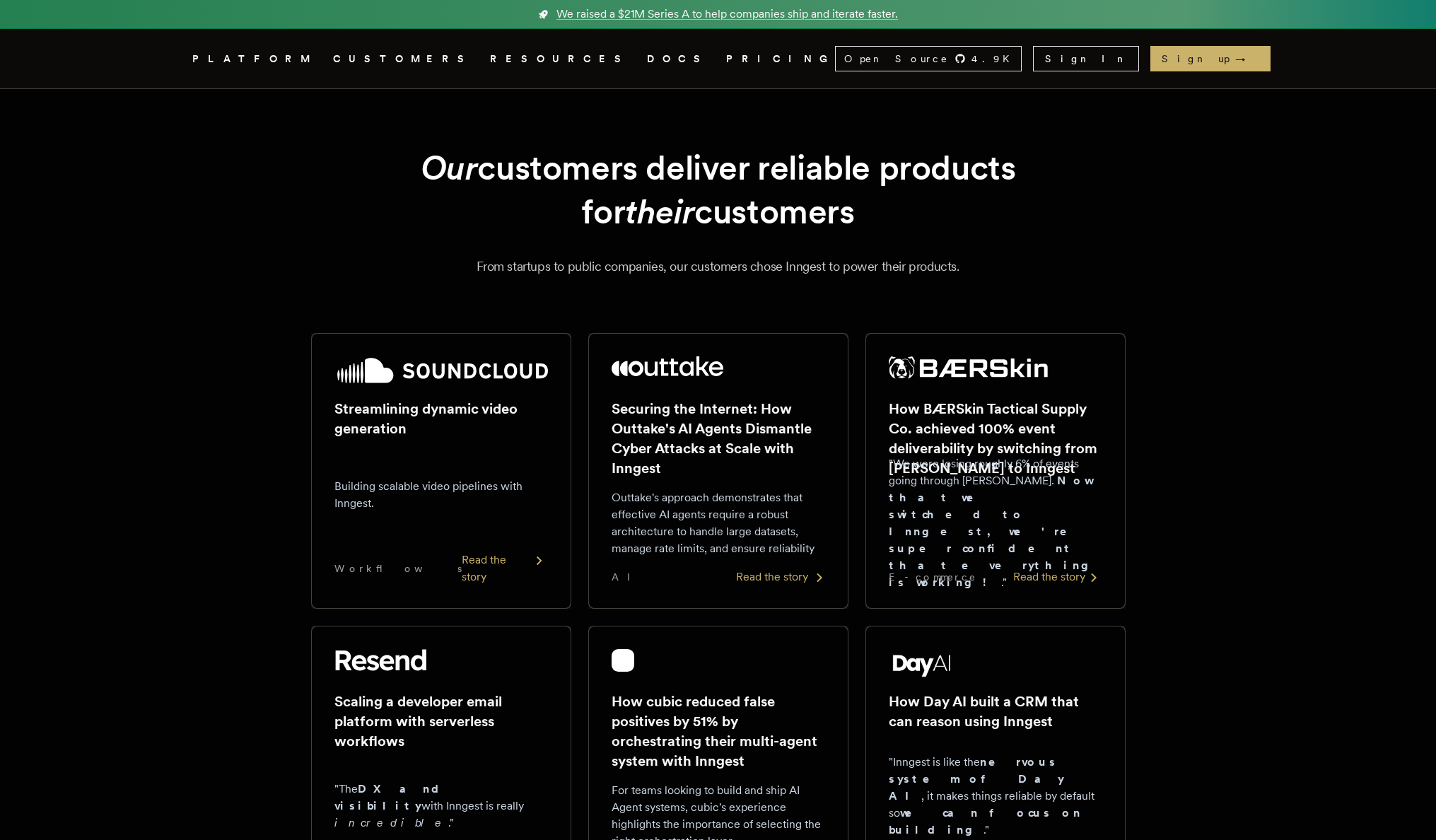
click at [783, 575] on div "Read the story" at bounding box center [780, 577] width 89 height 17
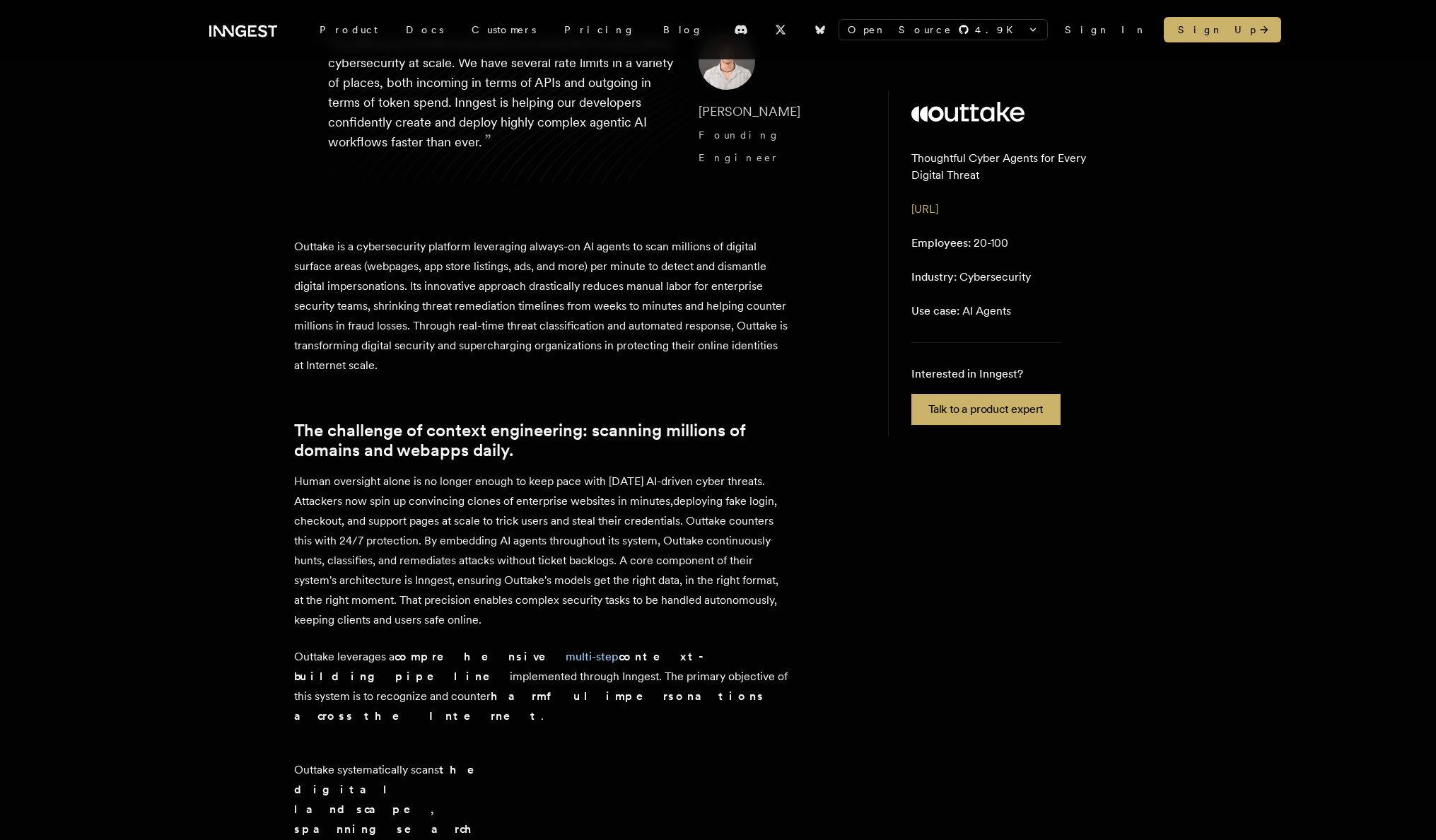
scroll to position [242, 0]
